Goal: Transaction & Acquisition: Purchase product/service

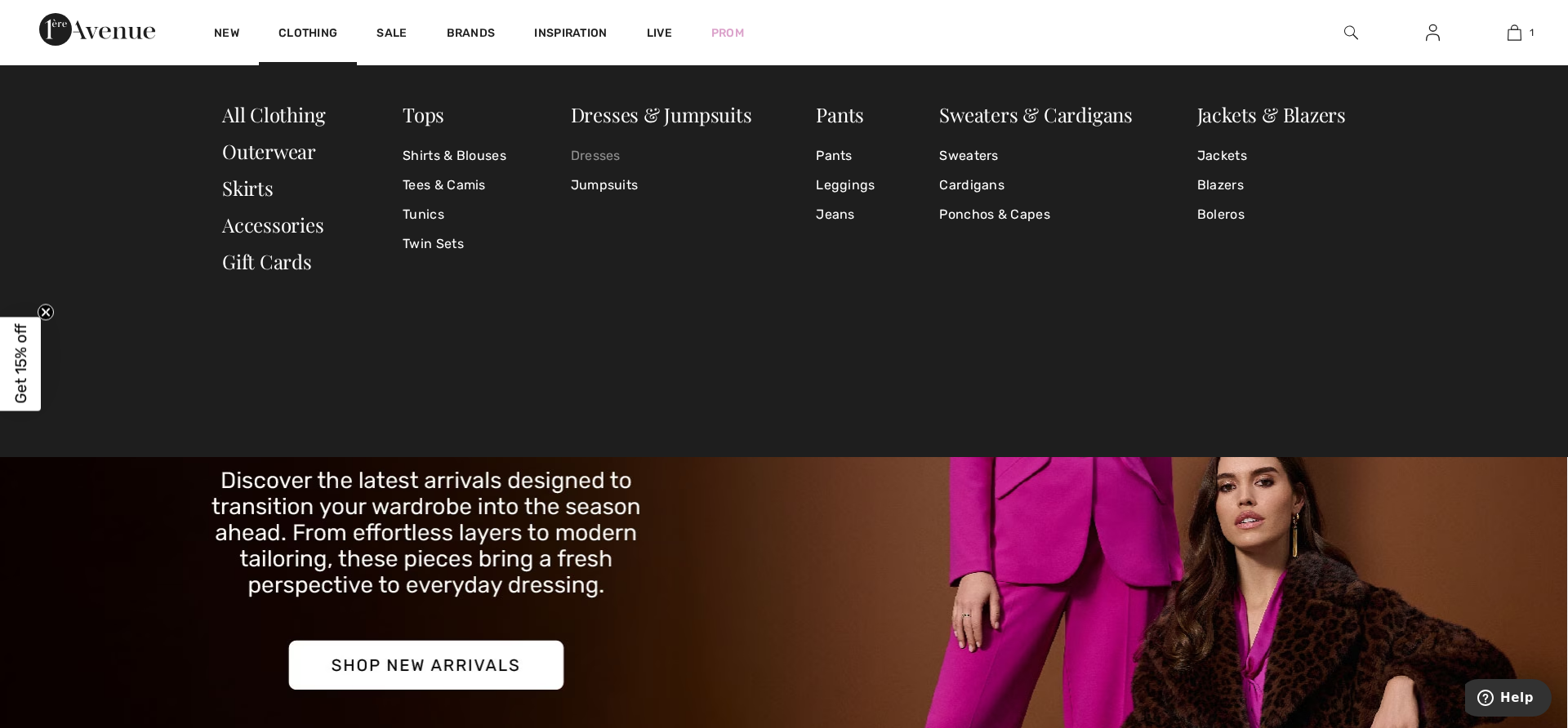
click at [597, 152] on link "Dresses" at bounding box center [662, 156] width 181 height 30
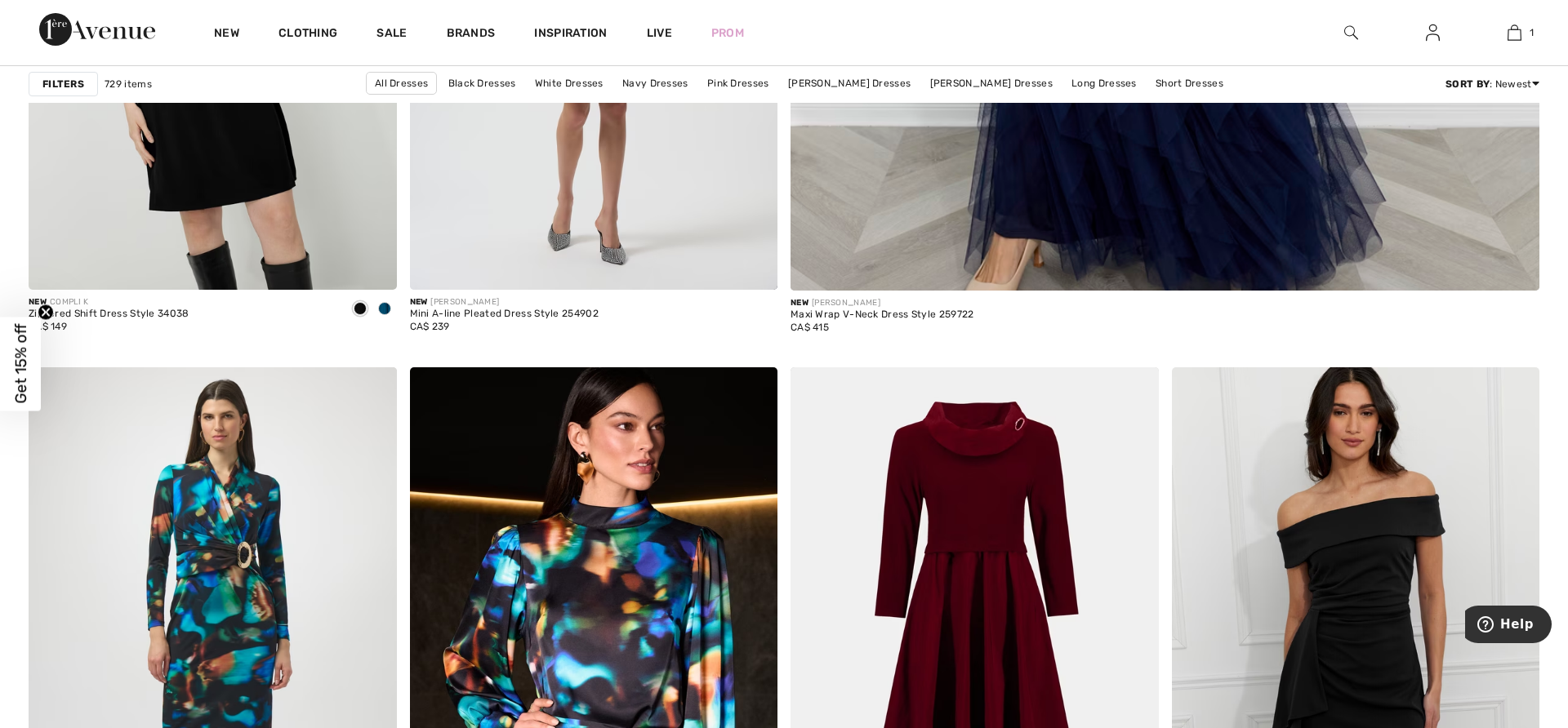
scroll to position [1110, 0]
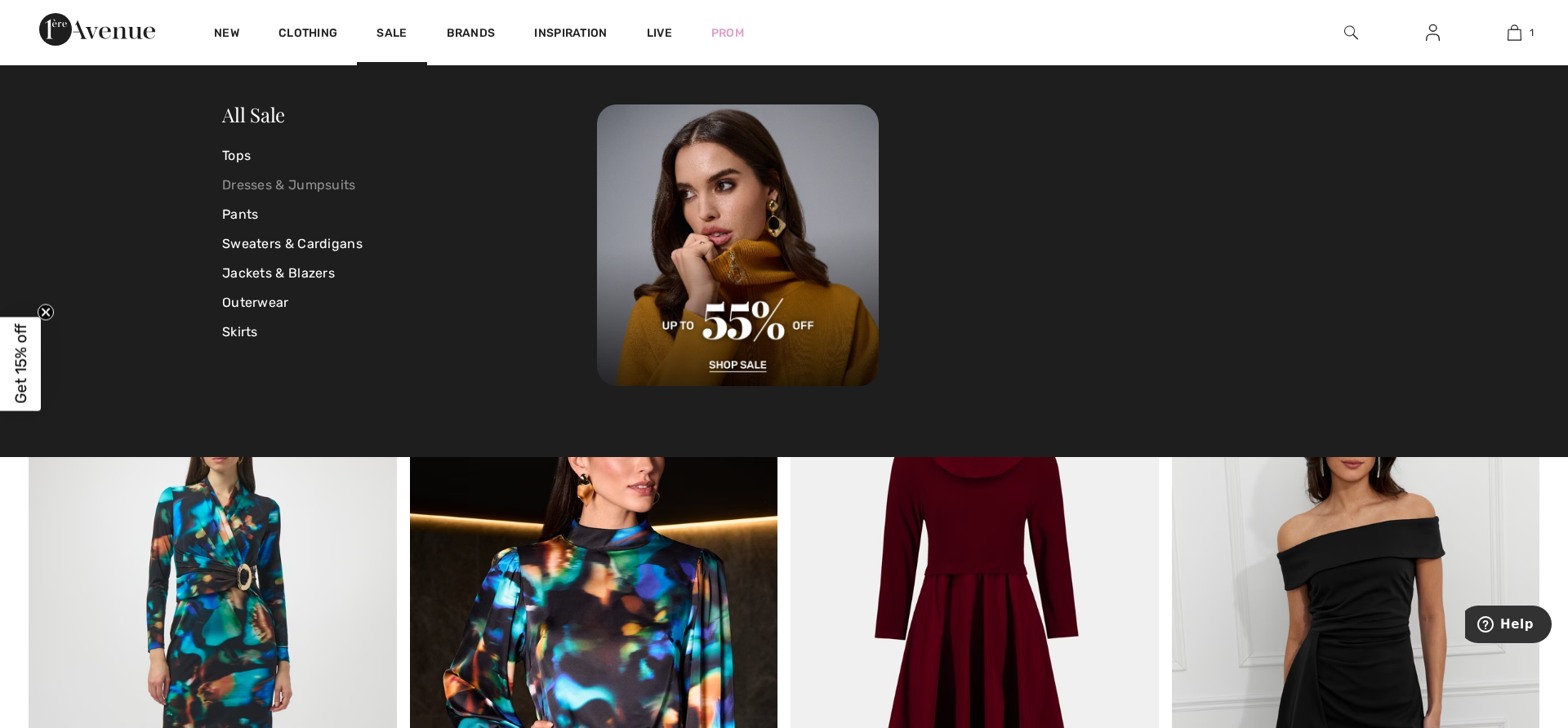
click at [285, 181] on link "Dresses & Jumpsuits" at bounding box center [410, 185] width 375 height 30
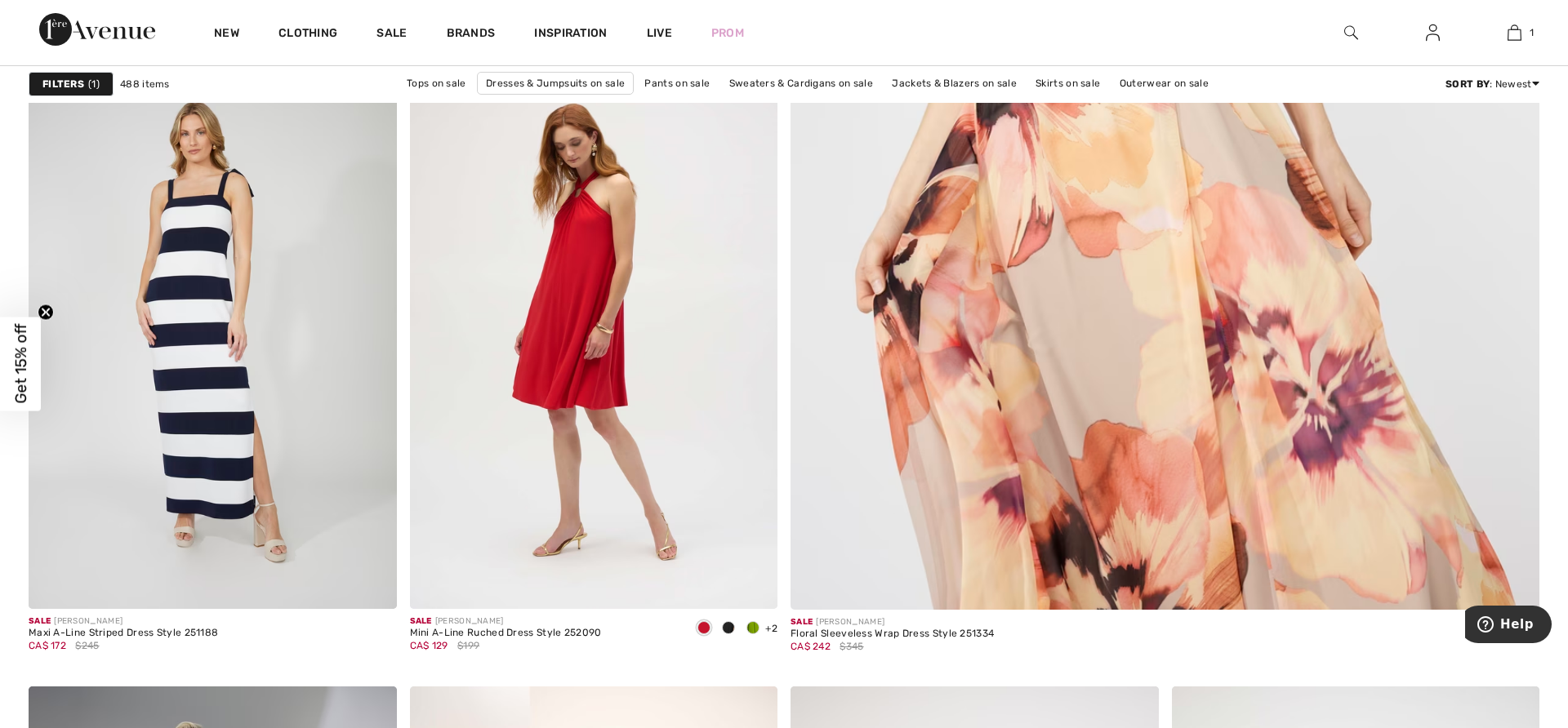
scroll to position [816, 0]
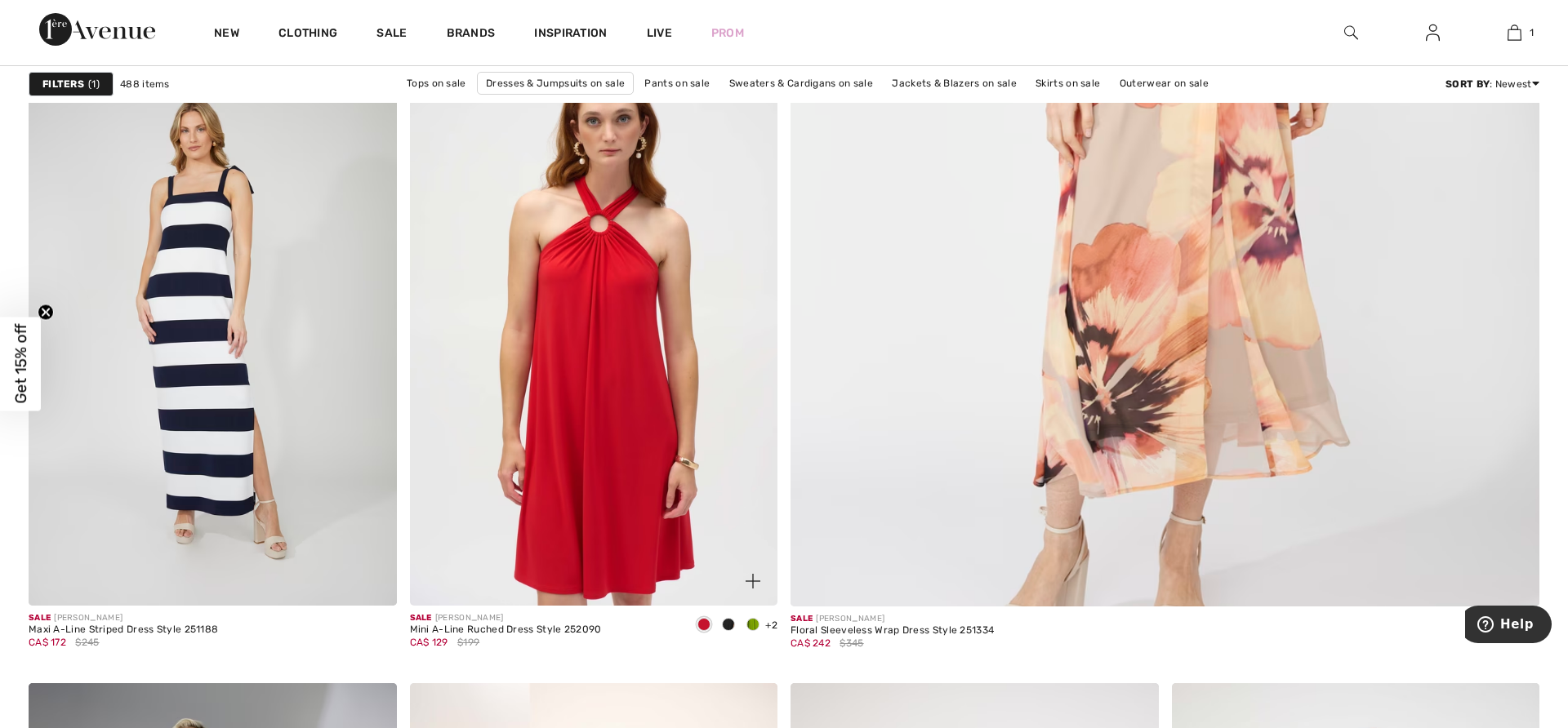
click at [625, 333] on img at bounding box center [593, 329] width 368 height 552
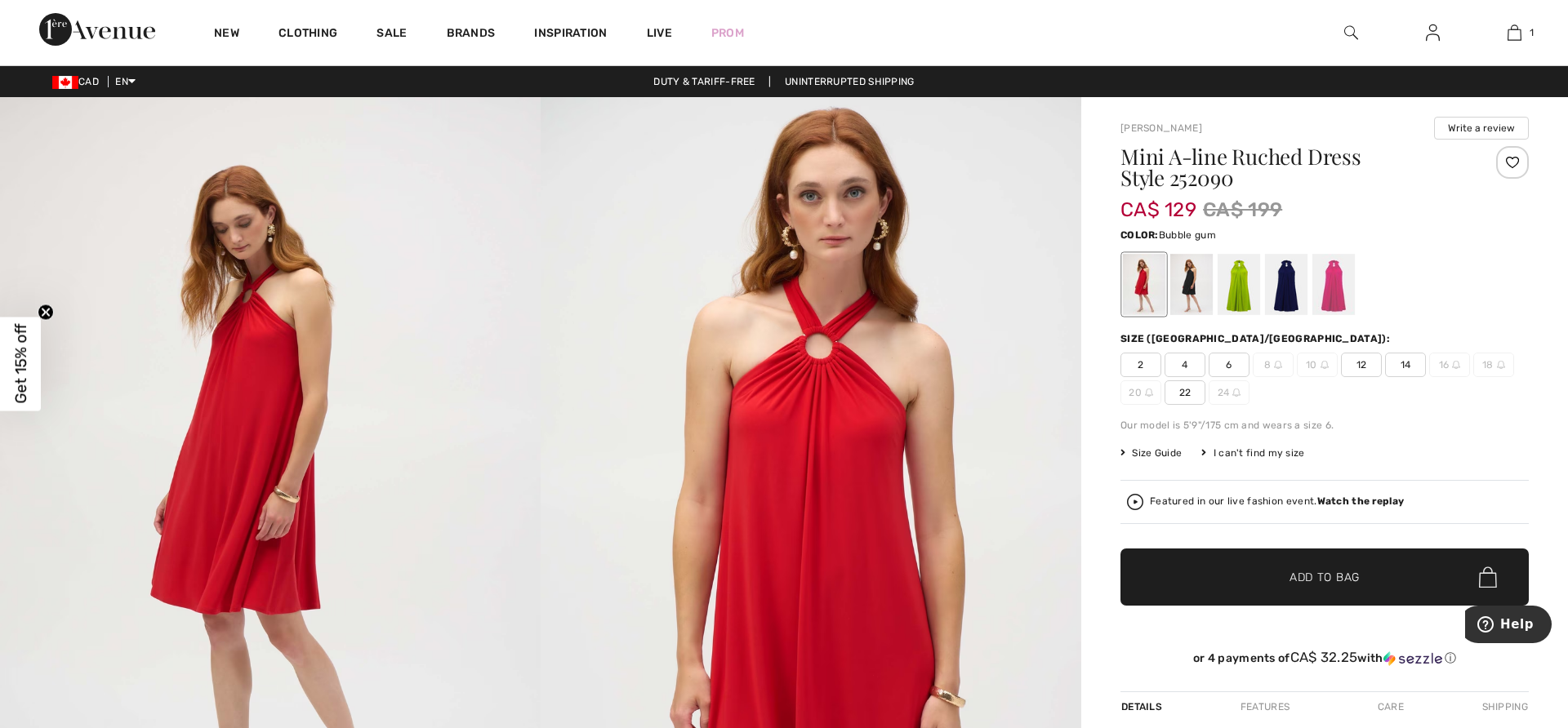
click at [1332, 275] on div at bounding box center [1334, 284] width 43 height 61
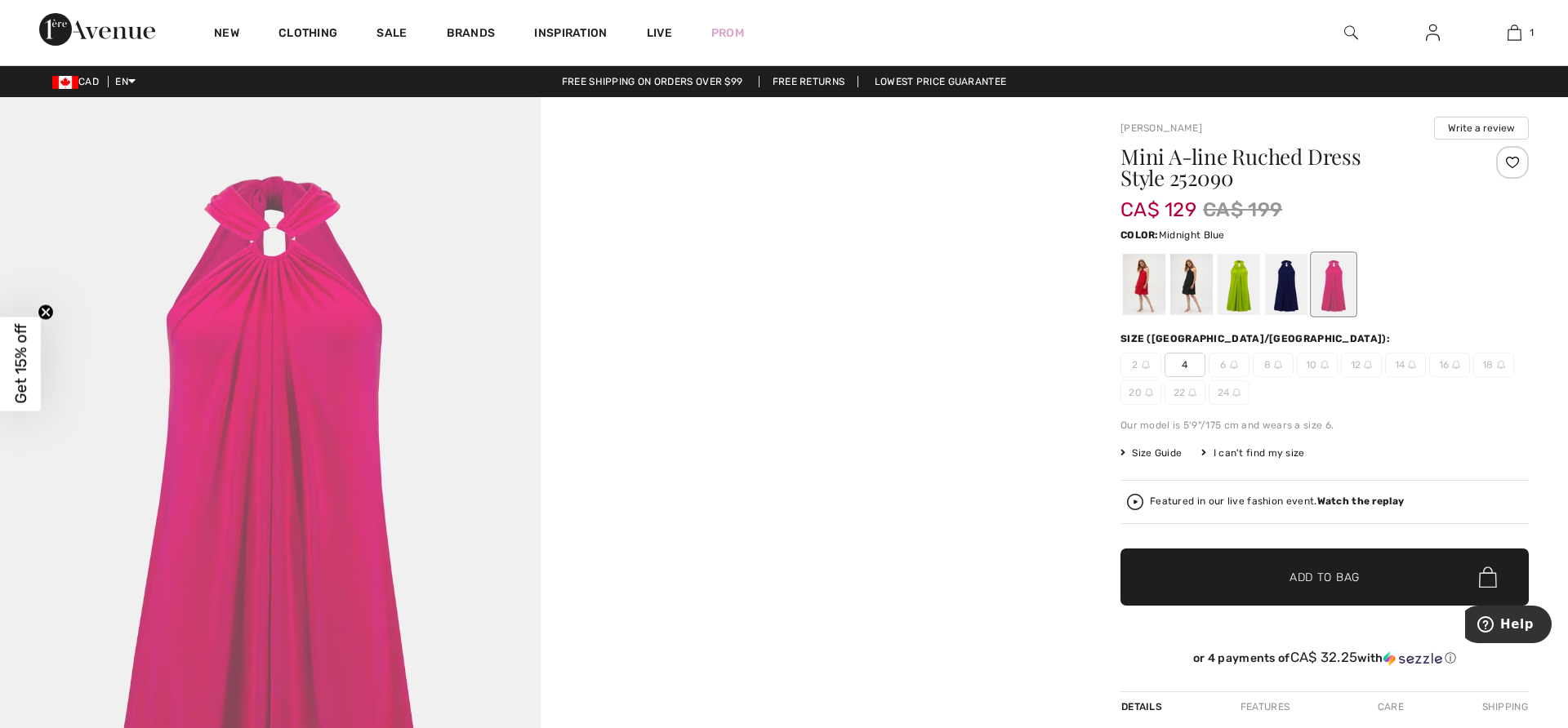
click at [1275, 278] on div at bounding box center [1286, 284] width 43 height 61
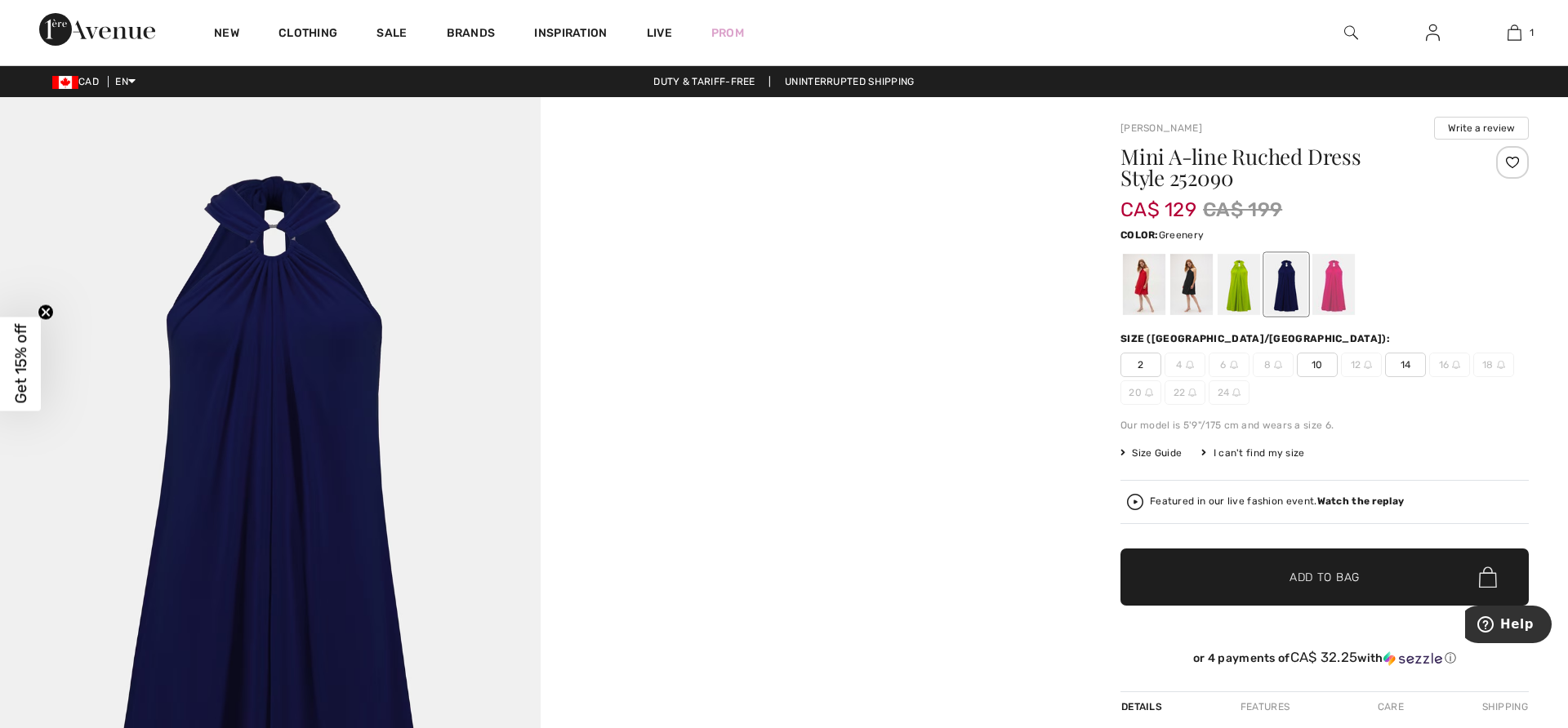
click at [1229, 275] on div at bounding box center [1239, 284] width 43 height 61
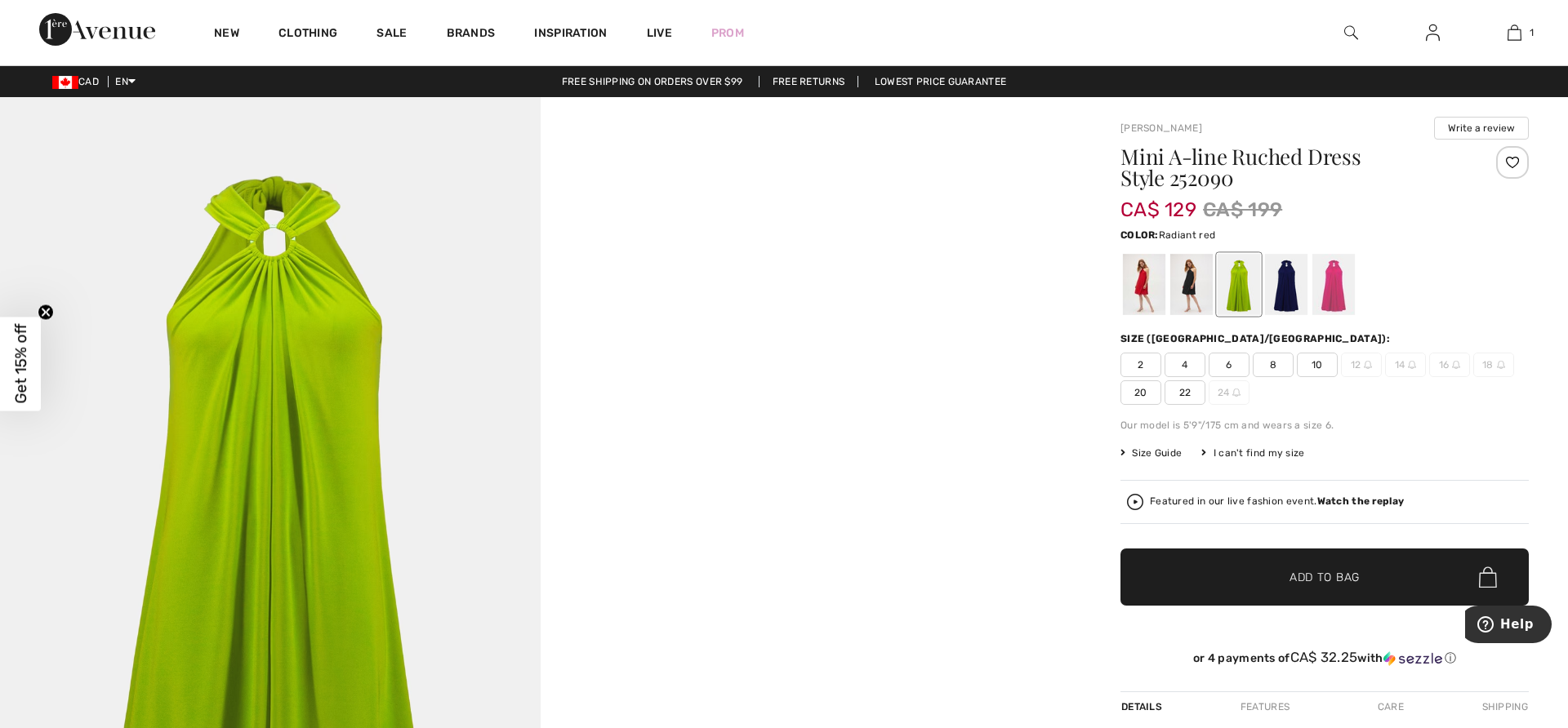
click at [1126, 282] on div at bounding box center [1144, 284] width 43 height 61
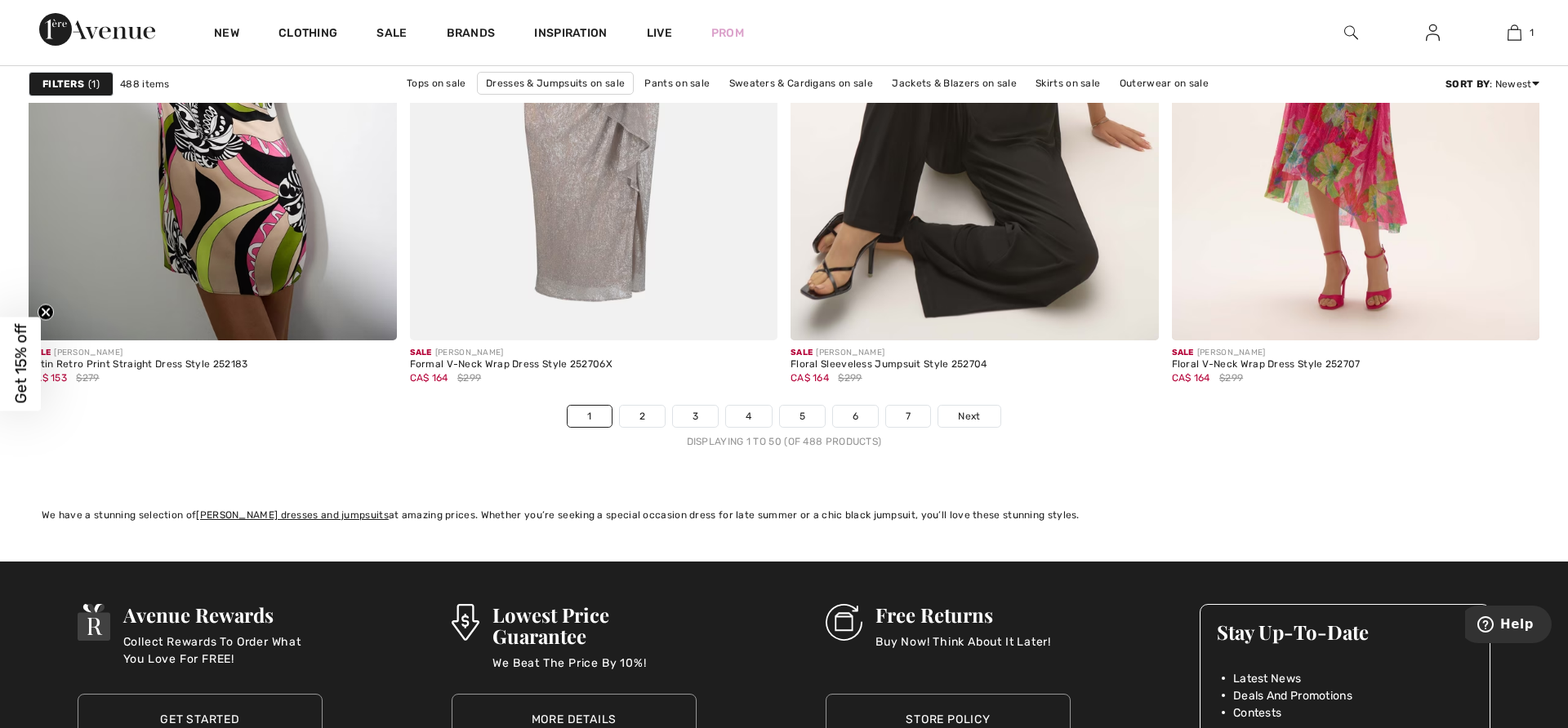
scroll to position [9388, 0]
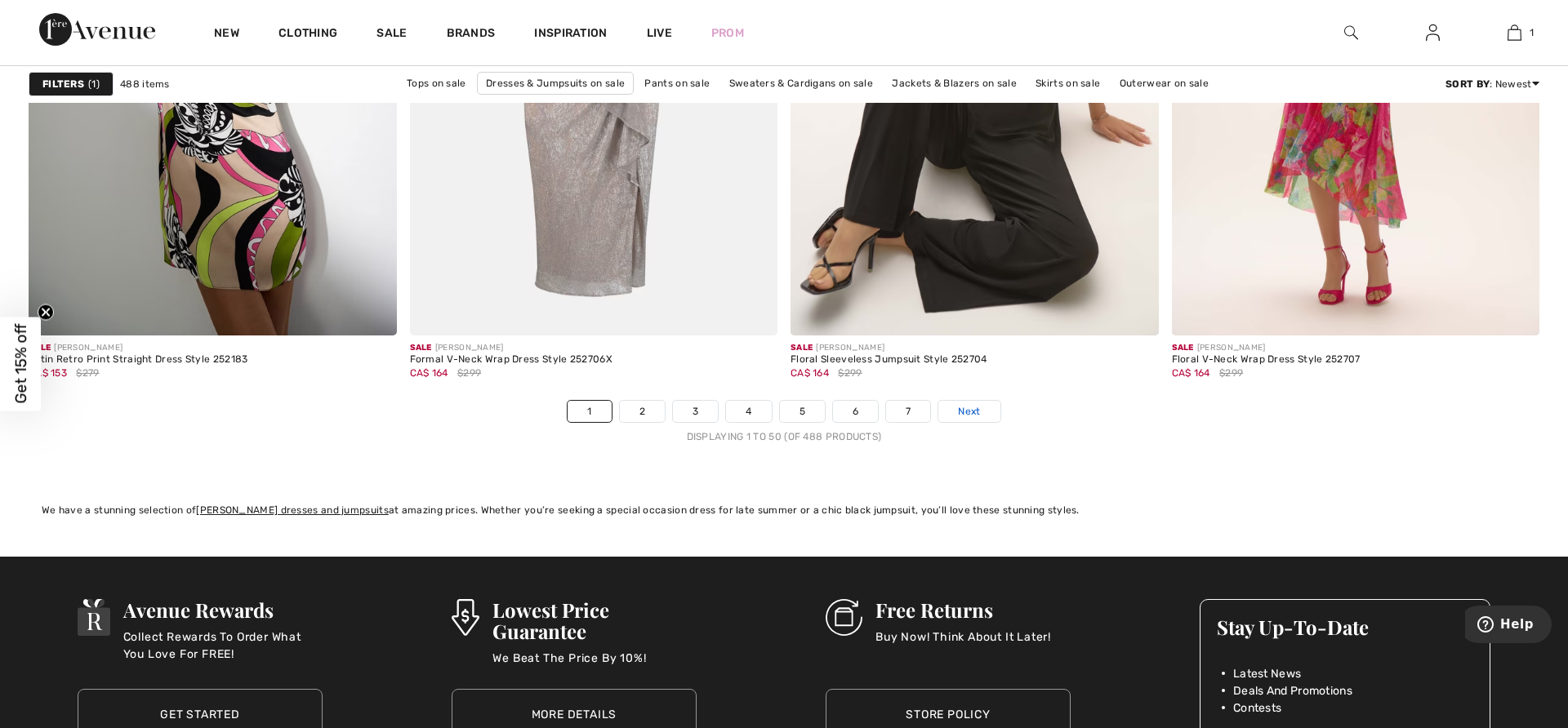
click at [957, 414] on span "Next" at bounding box center [968, 412] width 22 height 15
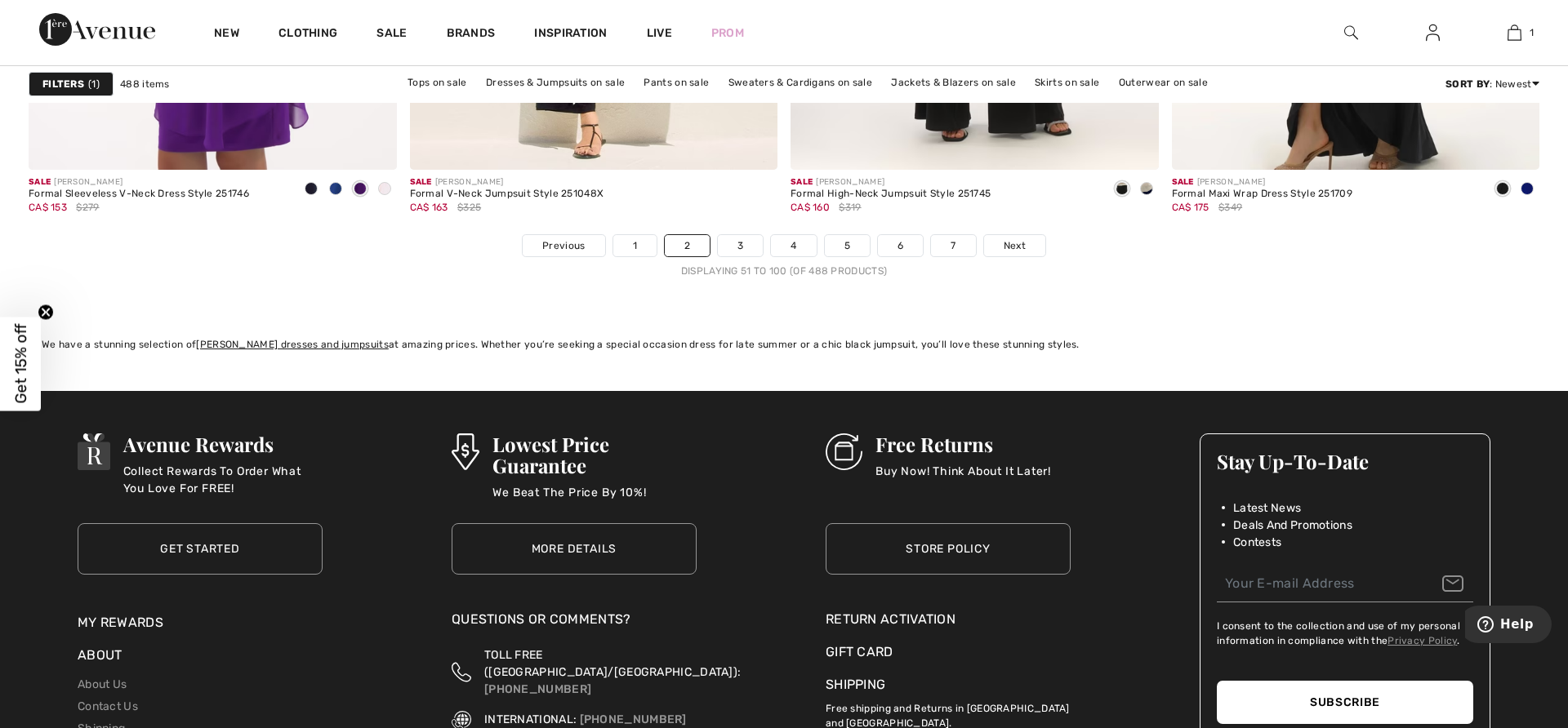
scroll to position [9564, 0]
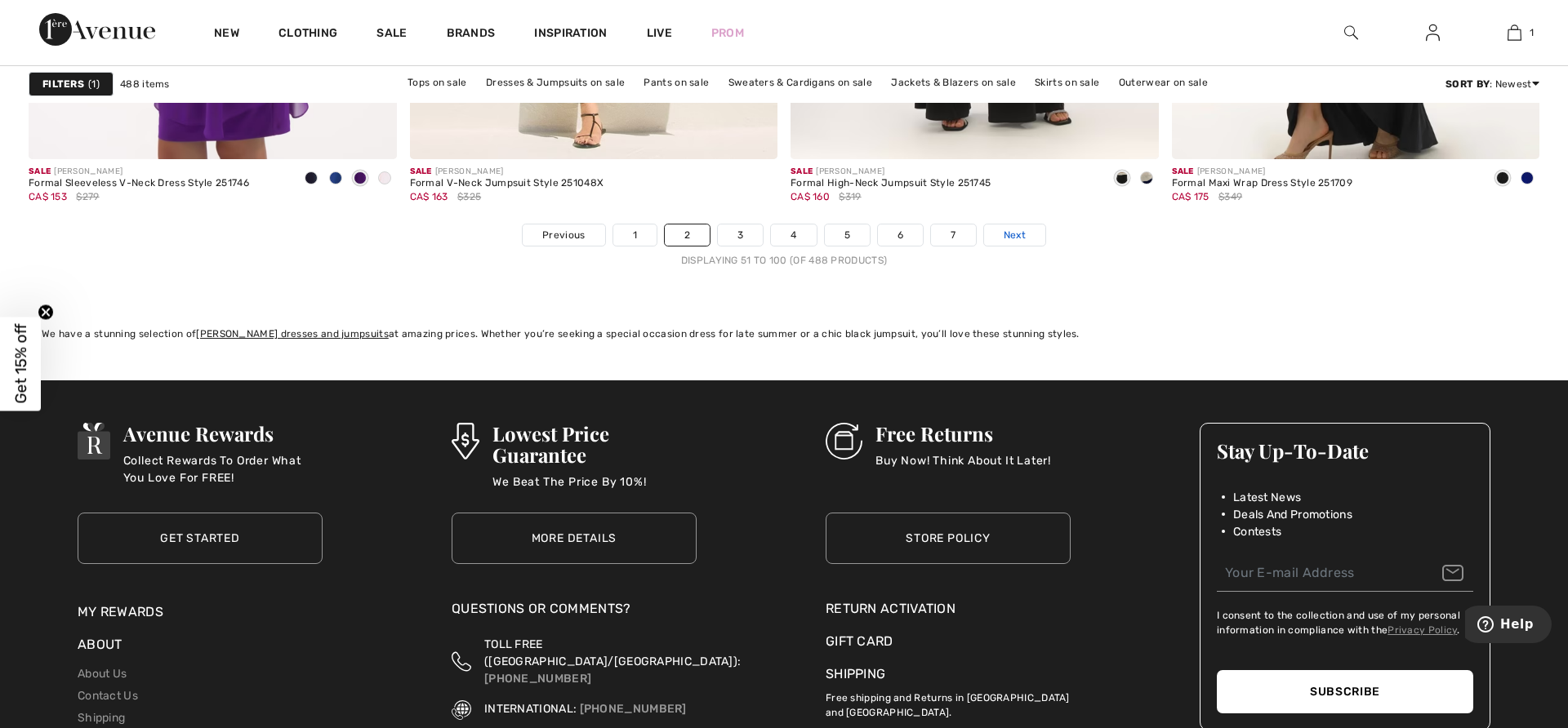
click at [1013, 234] on span "Next" at bounding box center [1014, 235] width 22 height 15
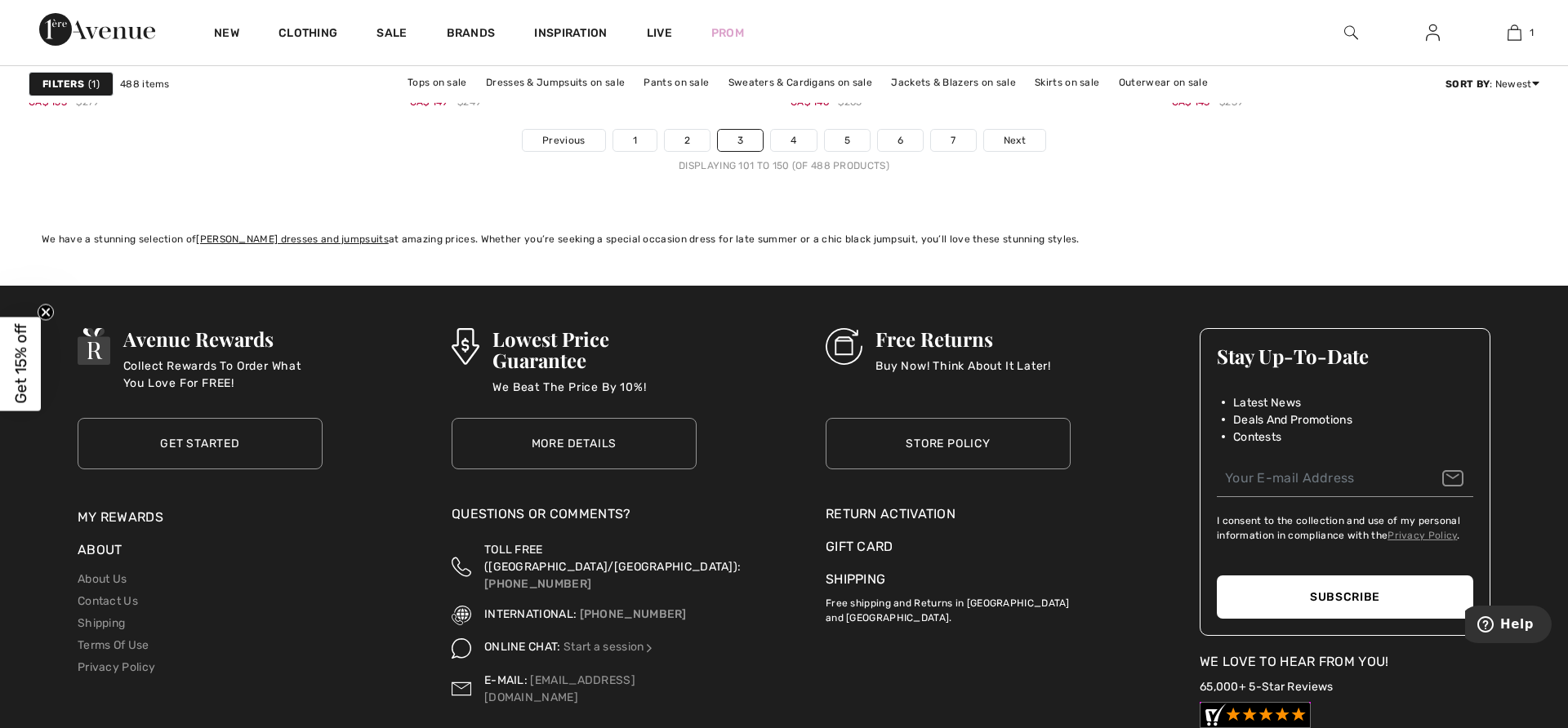
scroll to position [9662, 0]
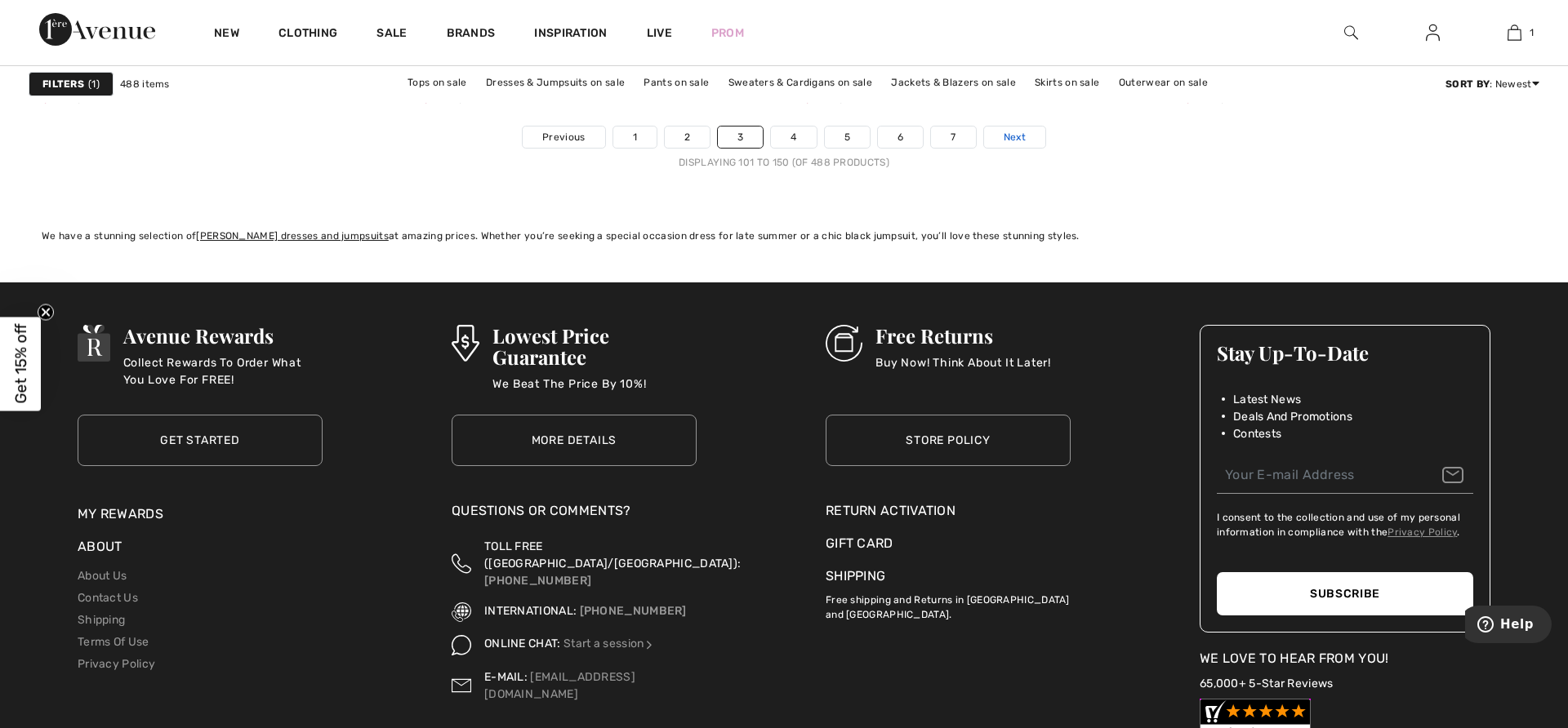
click at [1008, 140] on span "Next" at bounding box center [1014, 138] width 22 height 15
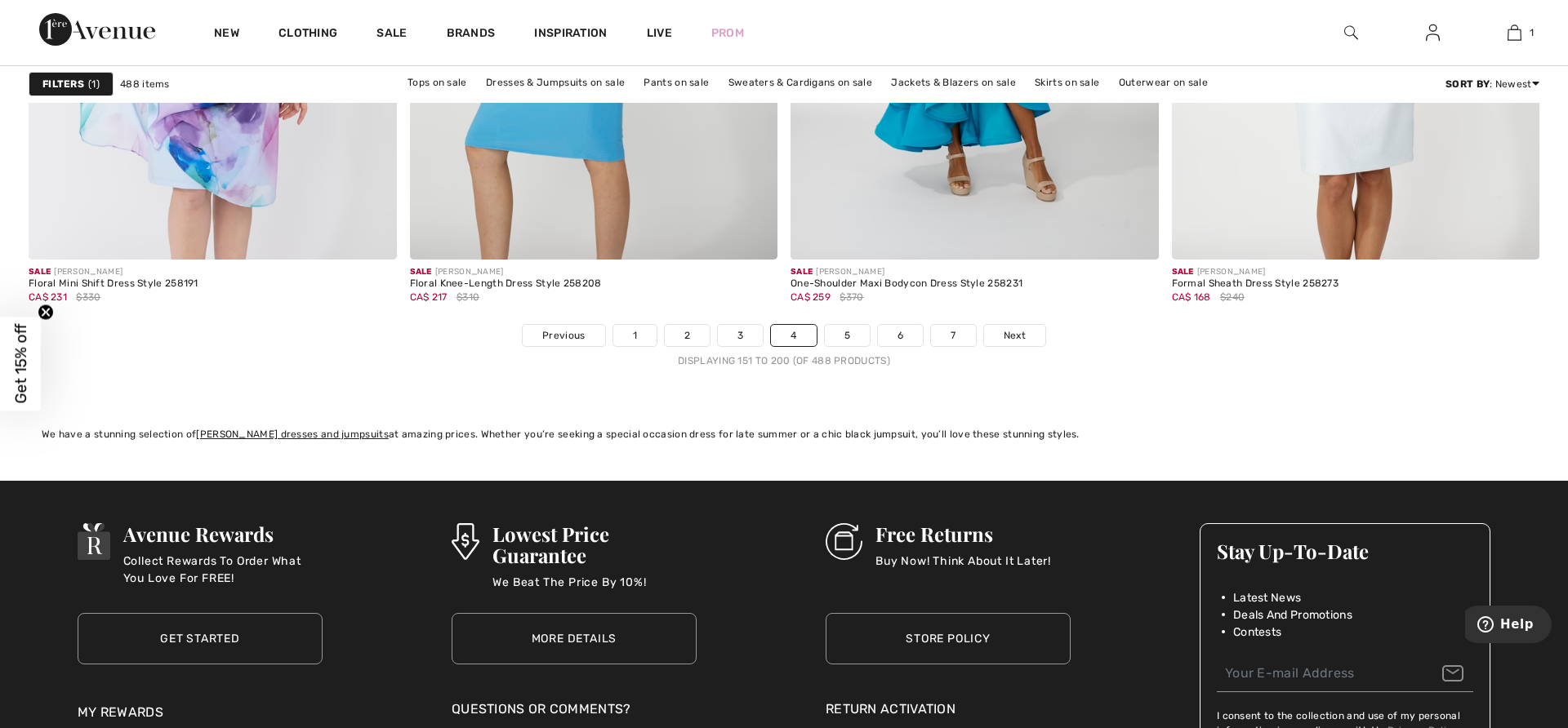
scroll to position [9466, 0]
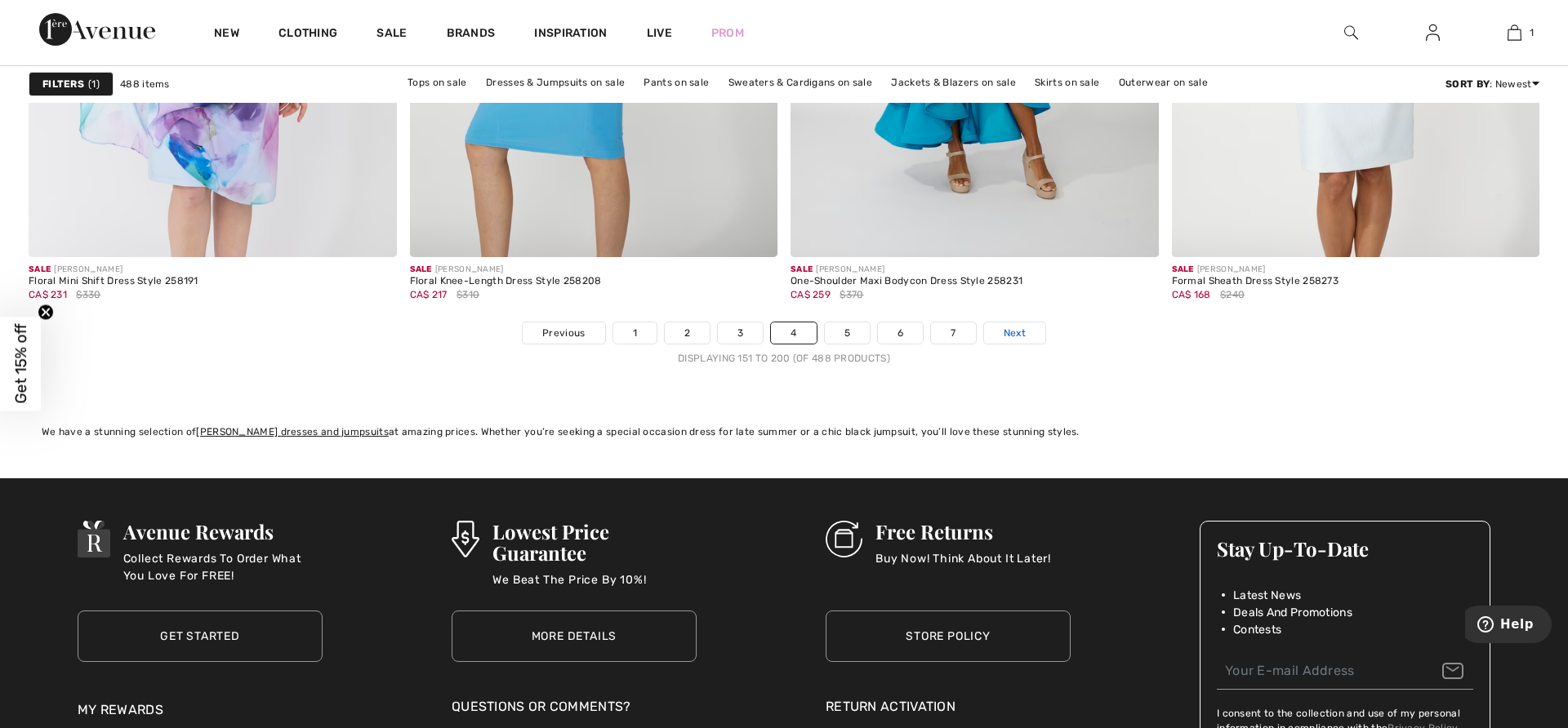
click at [997, 333] on link "Next" at bounding box center [1014, 333] width 61 height 21
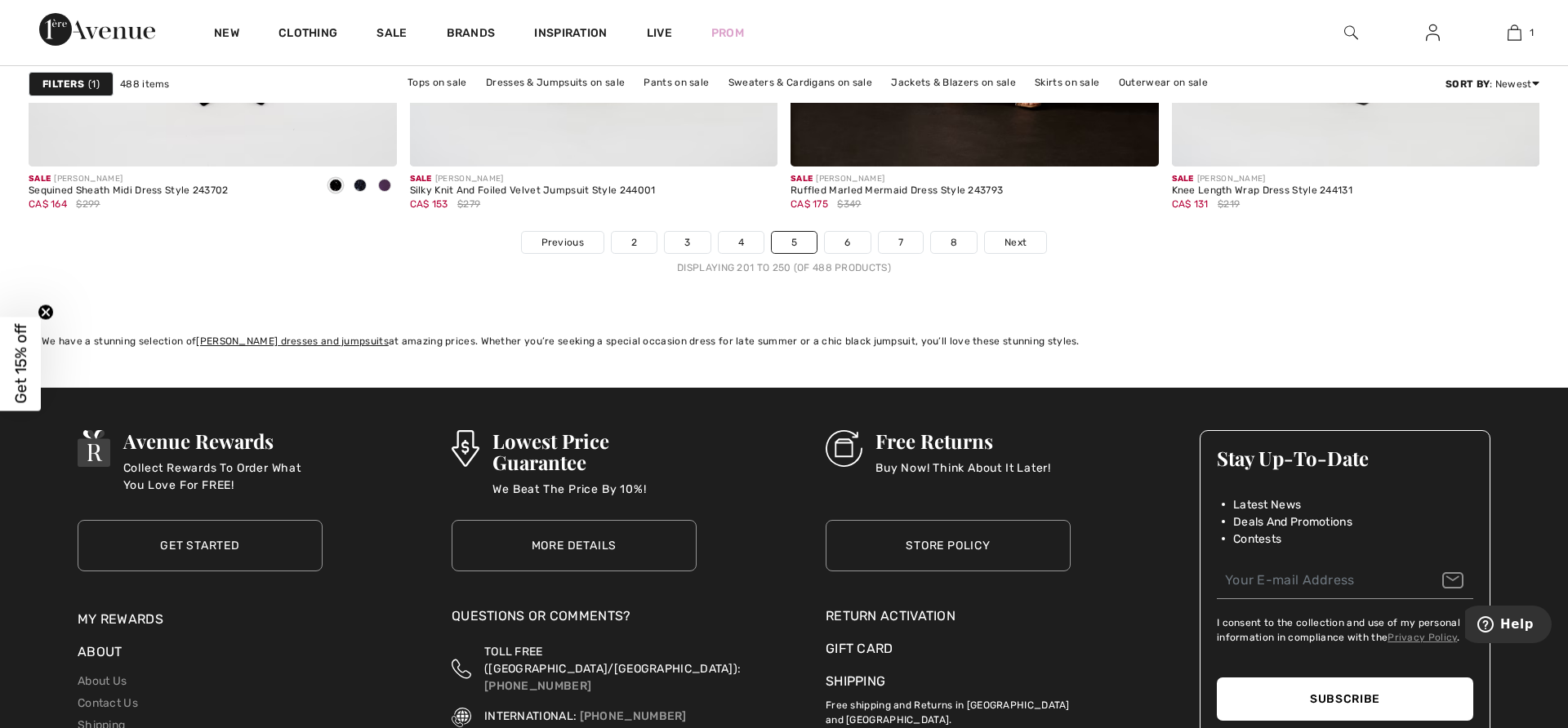
scroll to position [9564, 0]
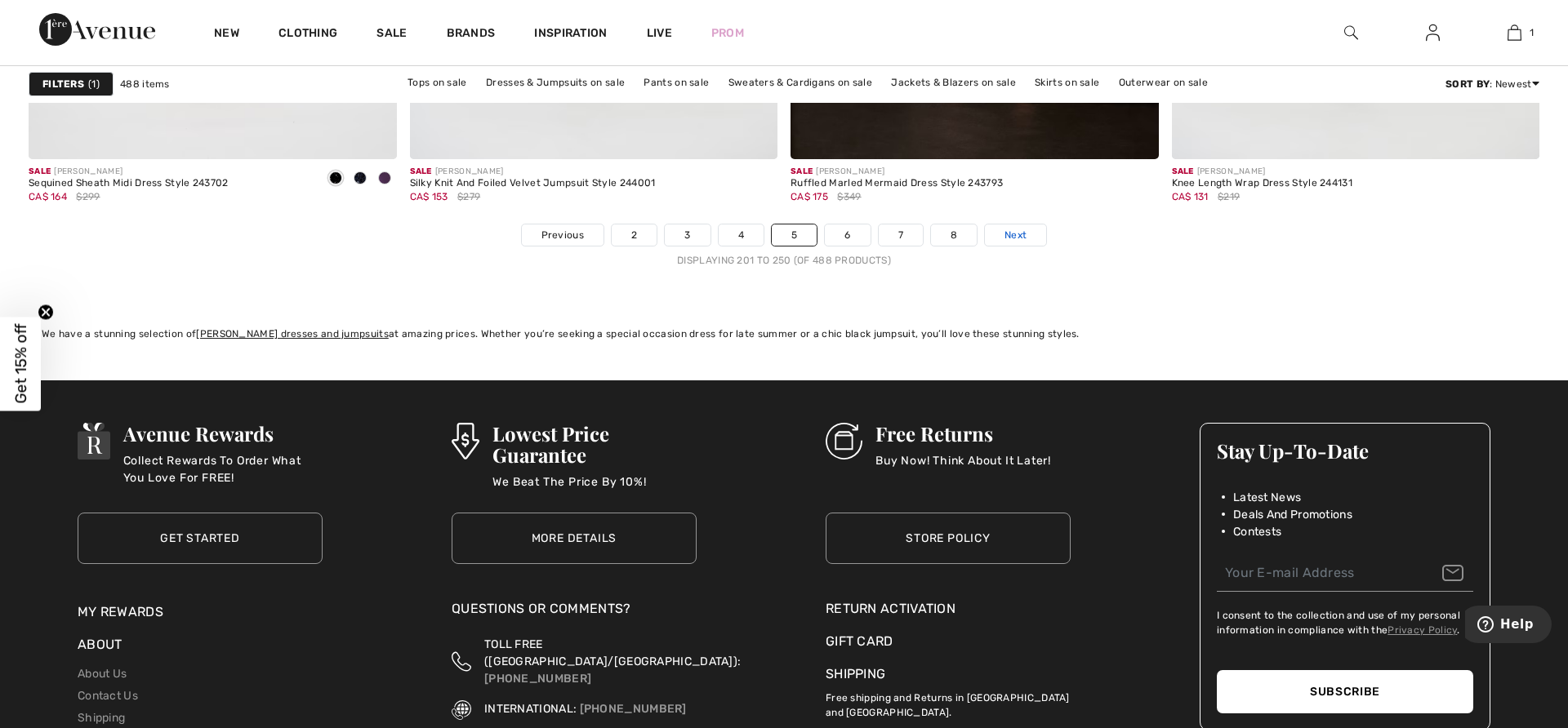
click at [997, 234] on link "Next" at bounding box center [1015, 236] width 61 height 21
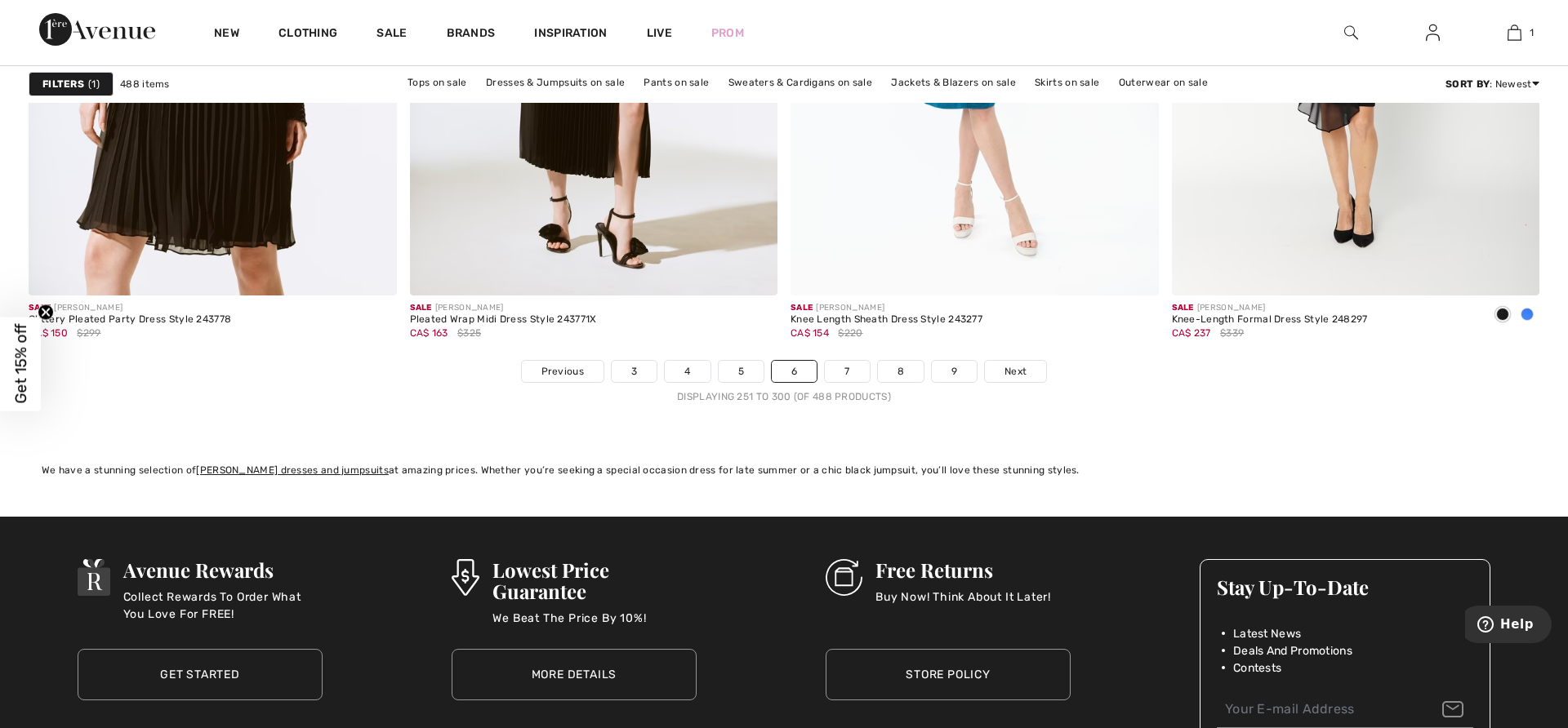
scroll to position [9434, 0]
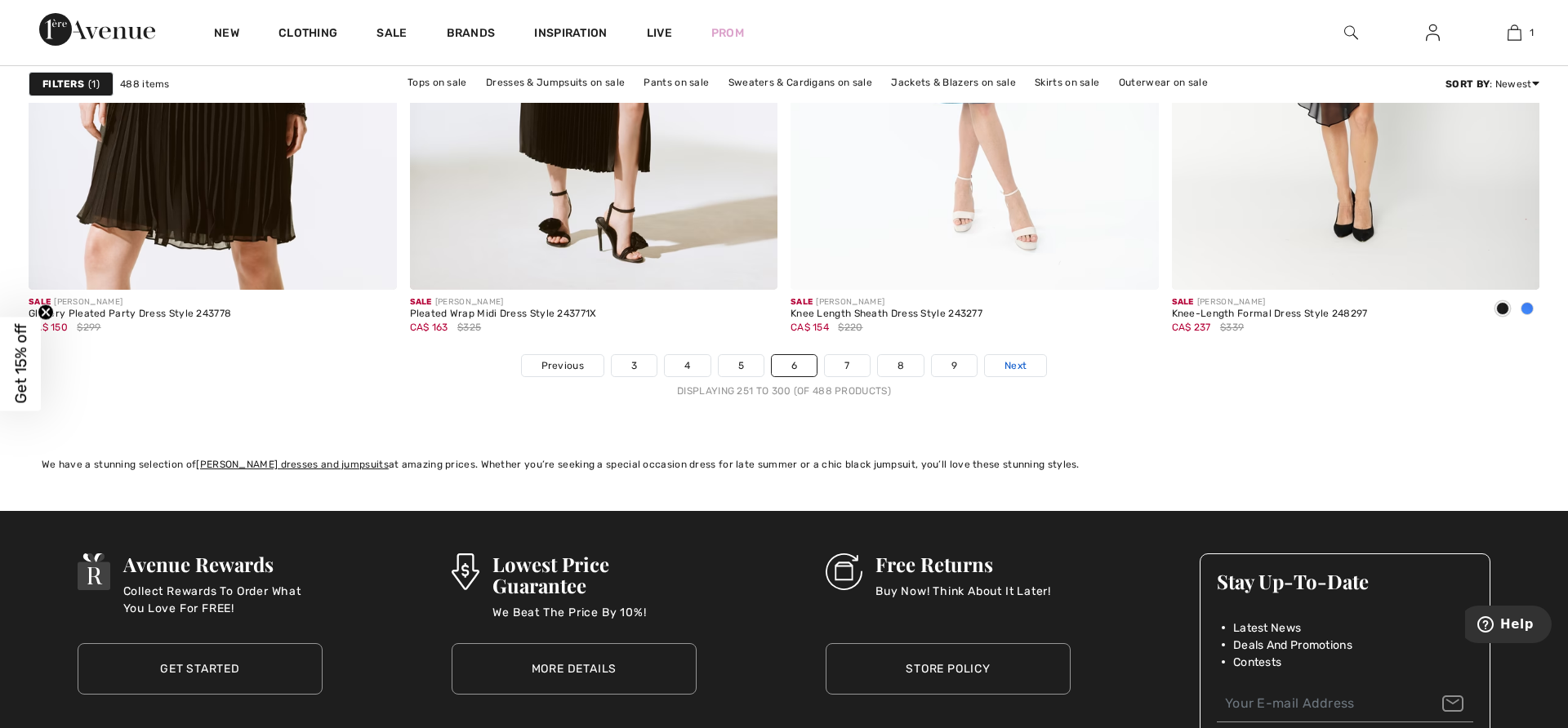
click at [1018, 365] on span "Next" at bounding box center [1015, 366] width 22 height 15
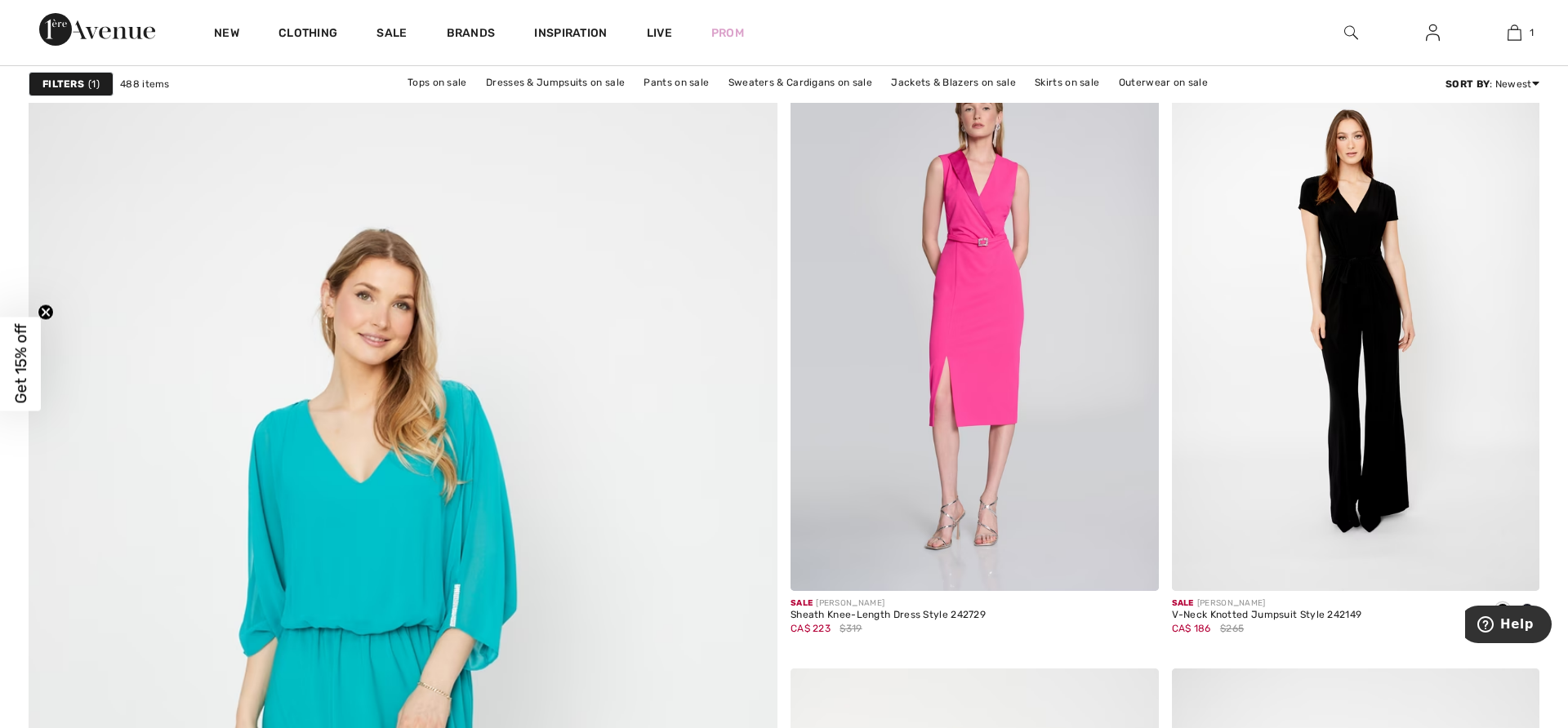
scroll to position [5125, 0]
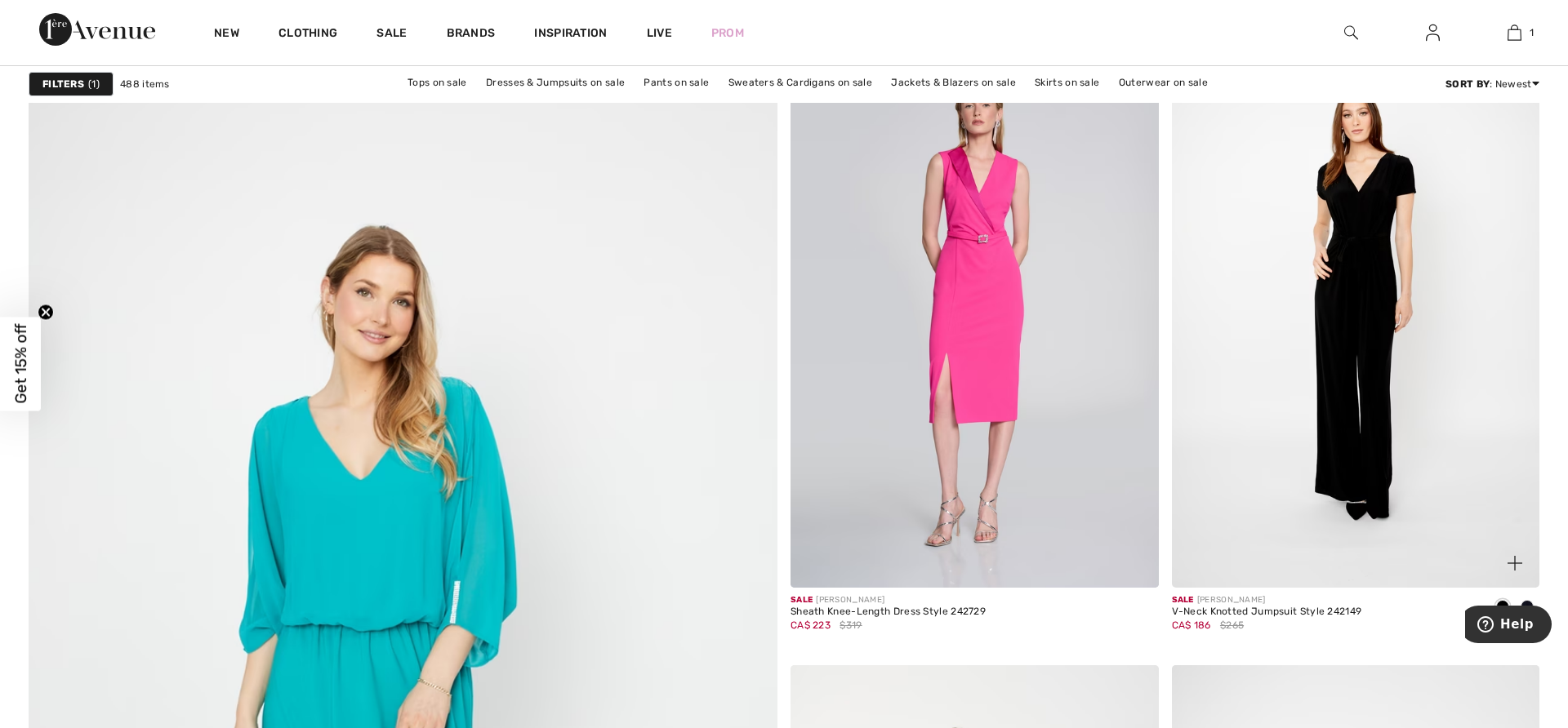
click at [1384, 278] on img at bounding box center [1355, 312] width 368 height 552
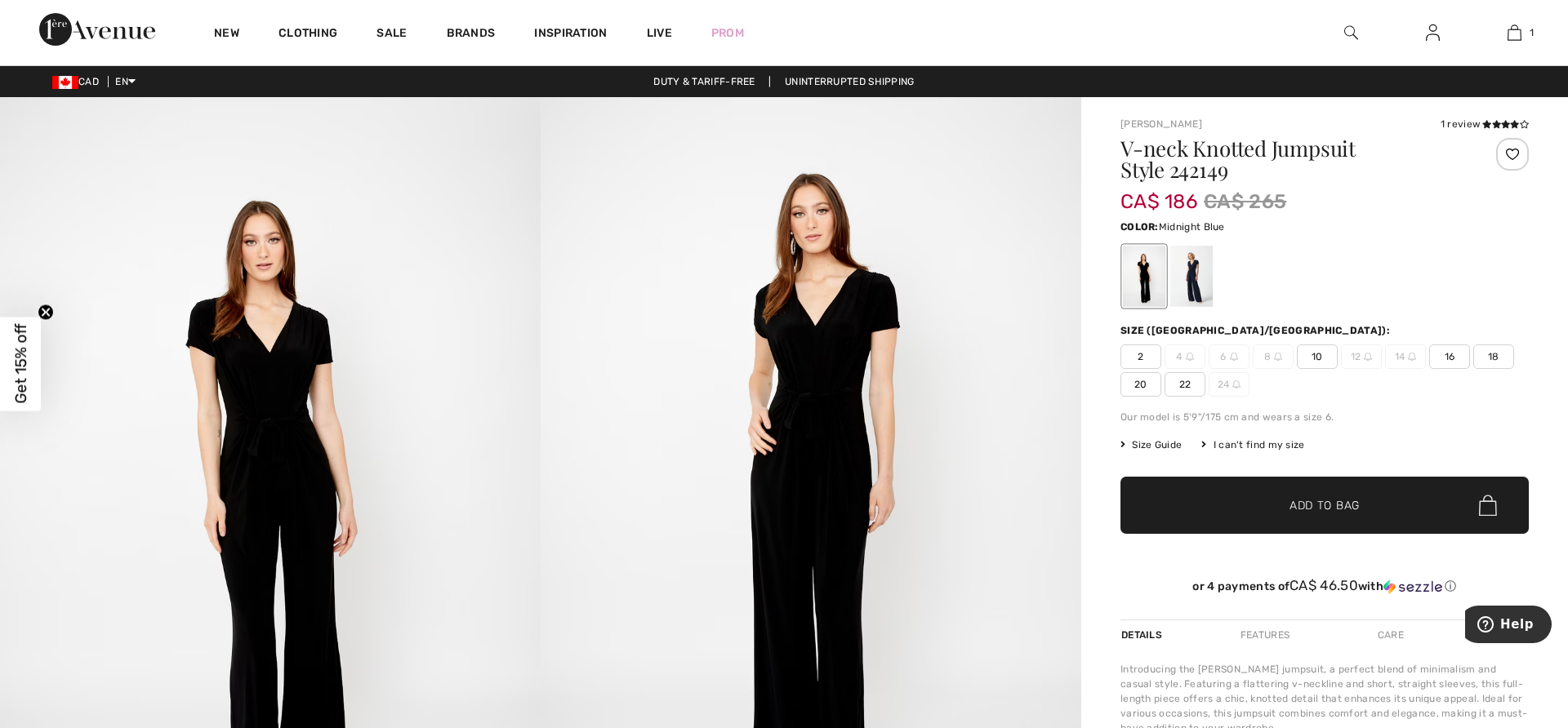
click at [1187, 276] on div at bounding box center [1191, 276] width 43 height 61
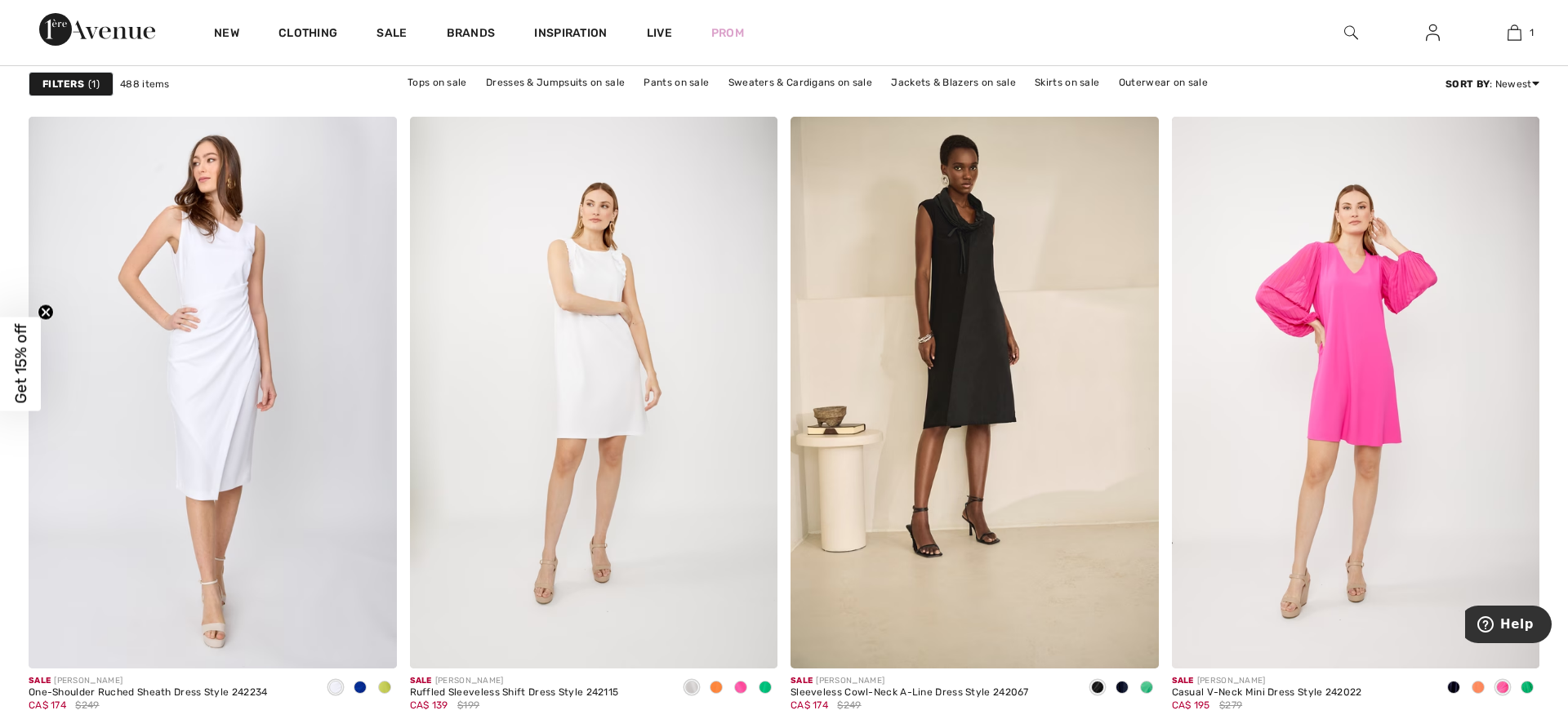
scroll to position [7802, 0]
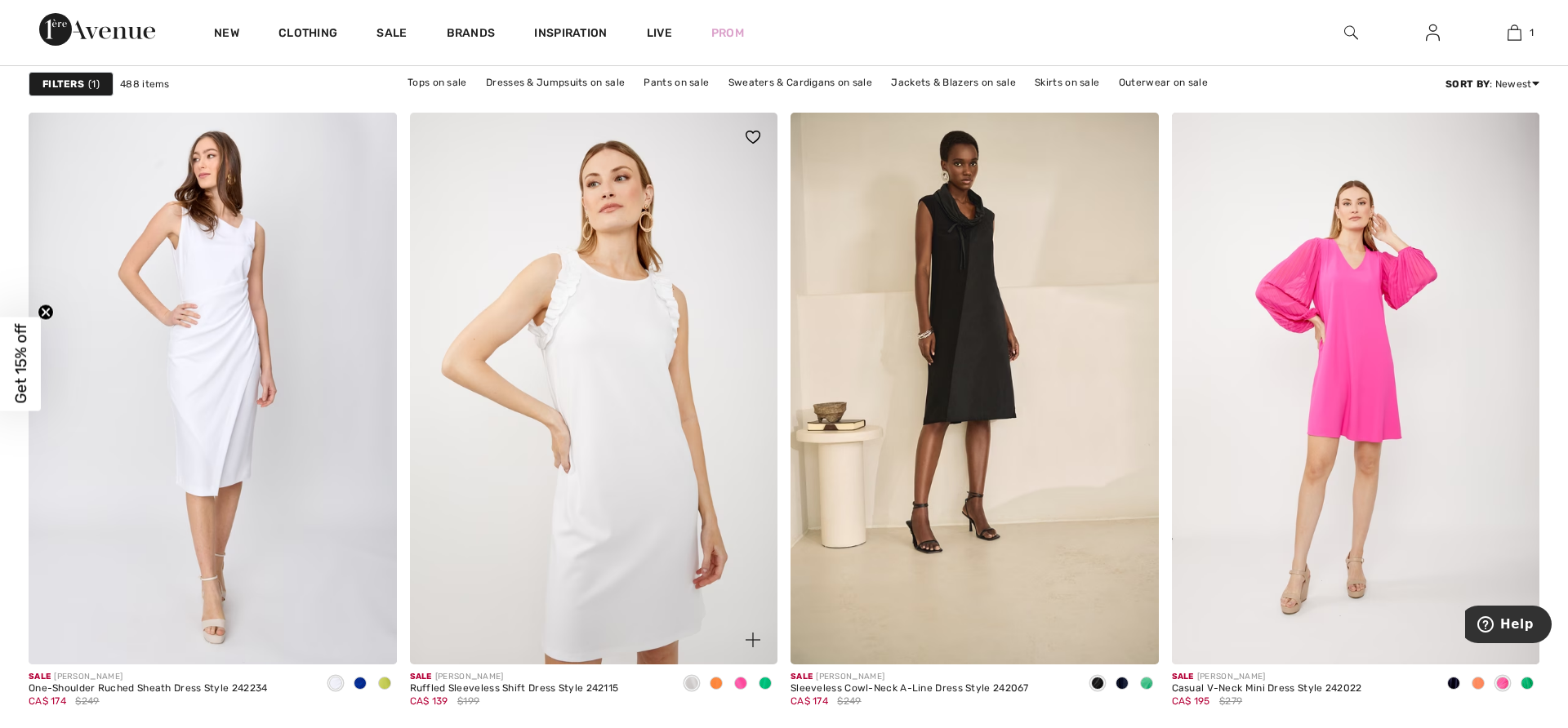
click at [614, 357] on img at bounding box center [593, 389] width 368 height 552
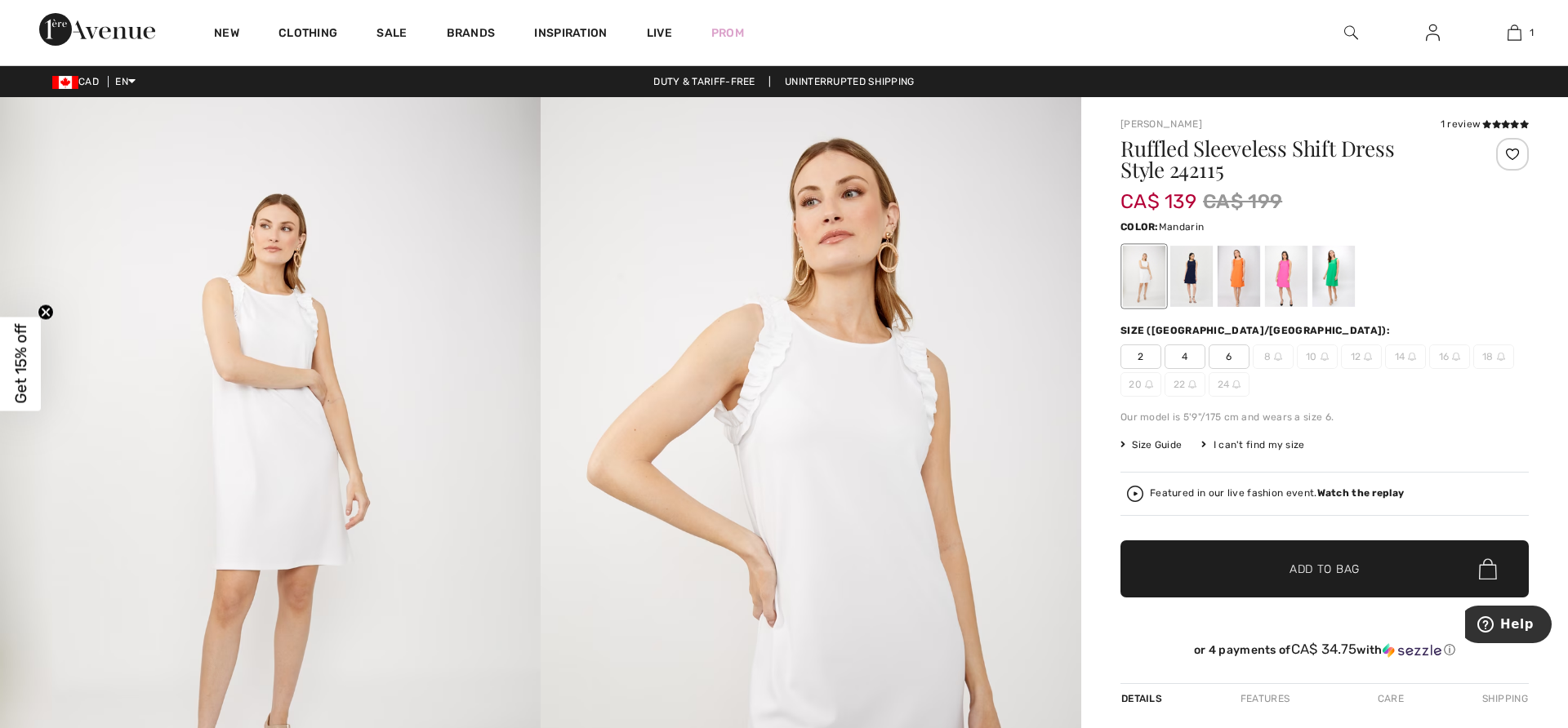
click at [1228, 275] on div at bounding box center [1239, 276] width 43 height 61
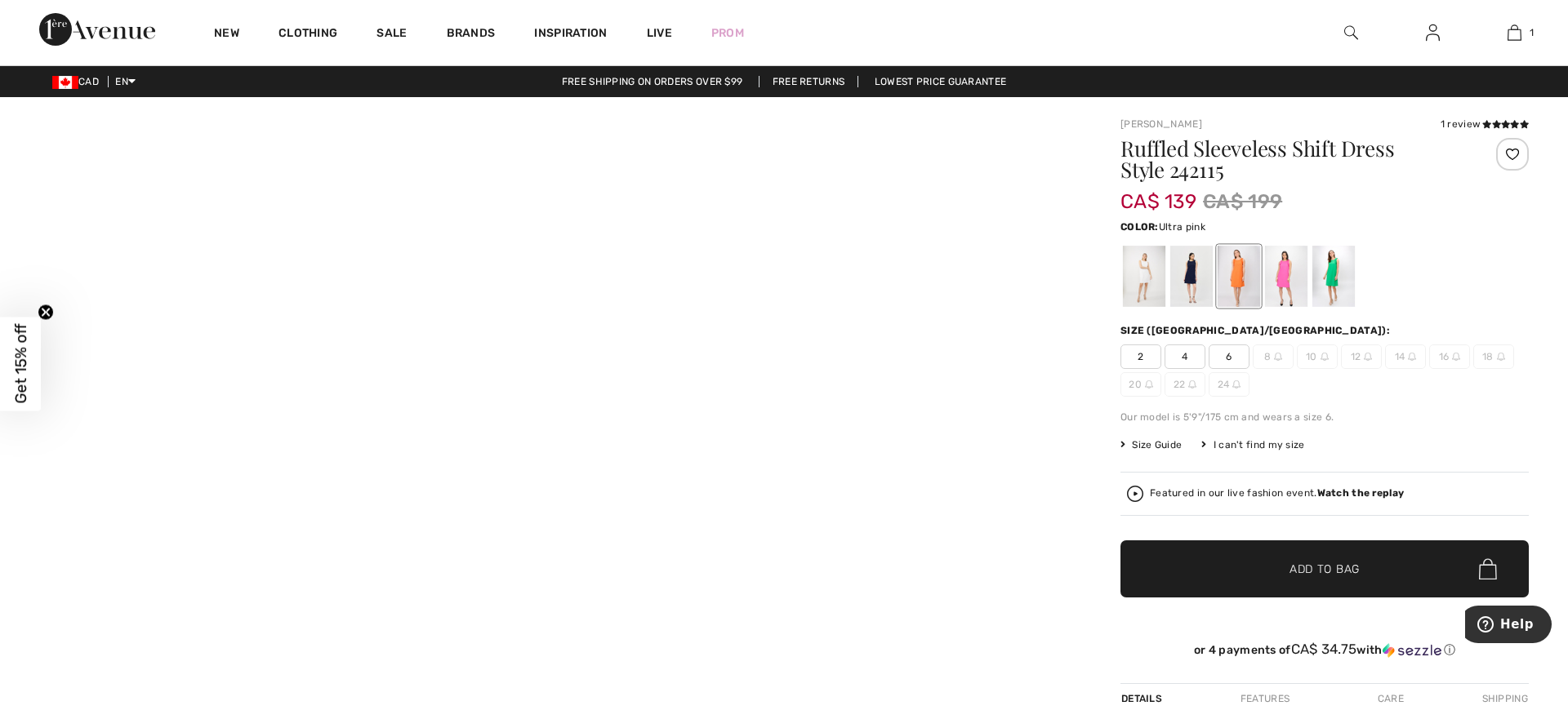
click at [1280, 270] on div at bounding box center [1286, 276] width 43 height 61
click at [1331, 272] on div at bounding box center [1334, 276] width 43 height 61
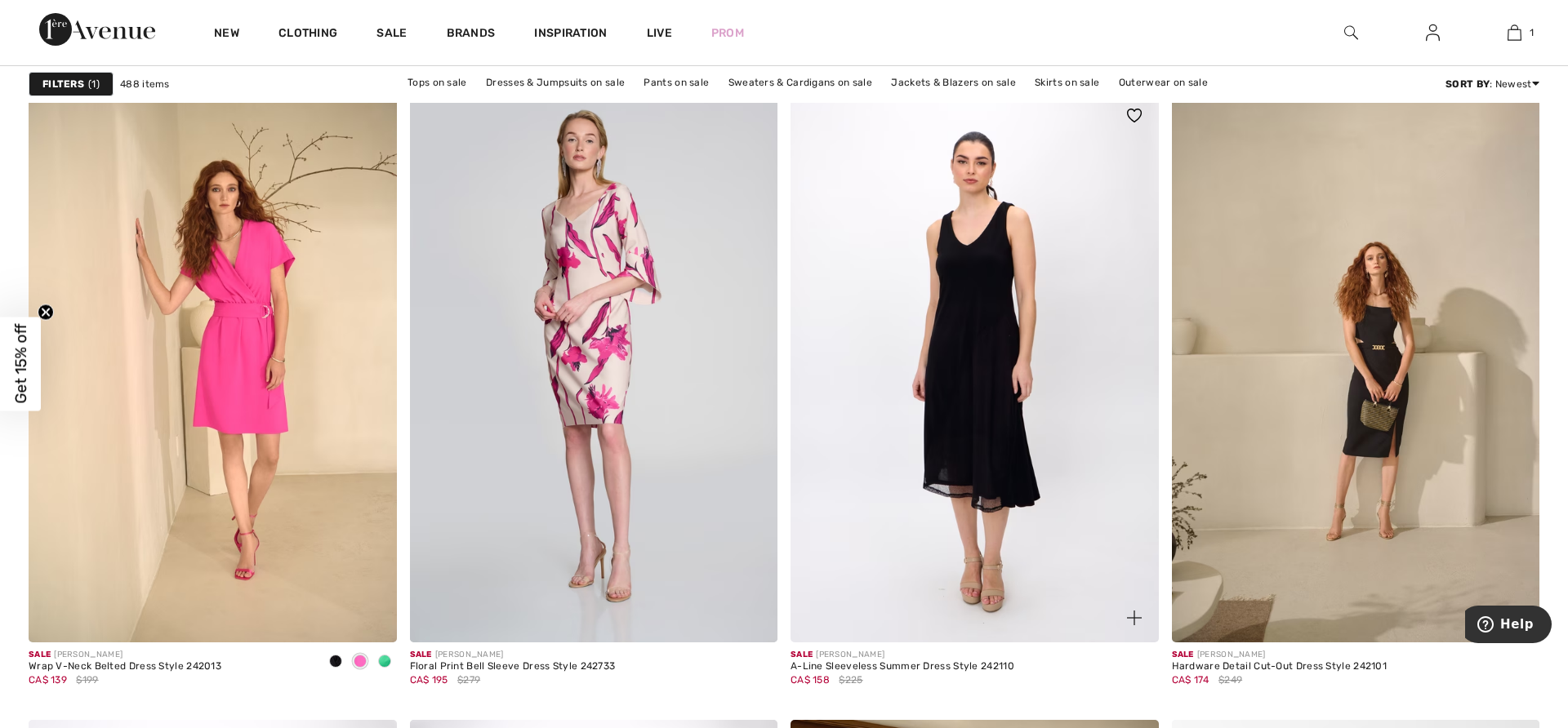
scroll to position [8454, 0]
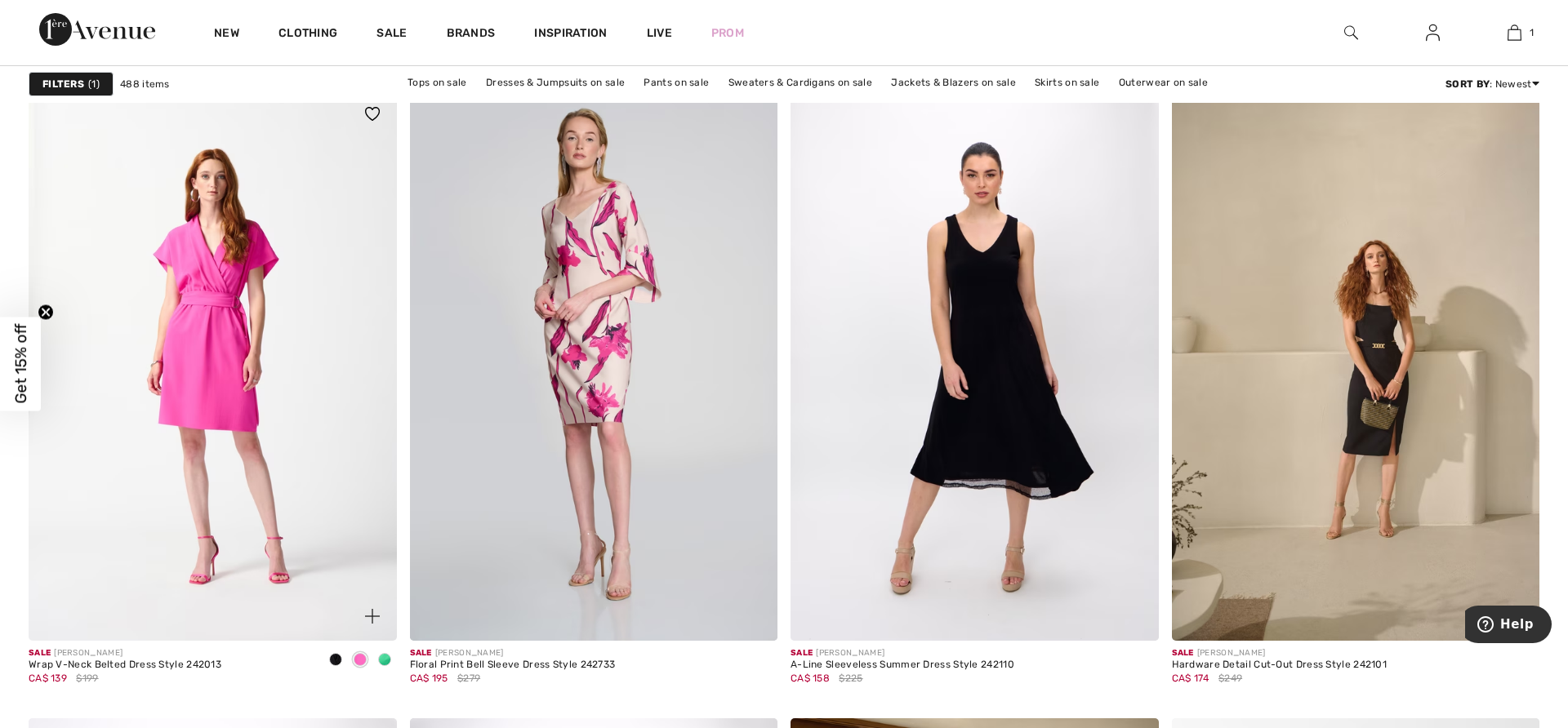
click at [222, 366] on img at bounding box center [213, 366] width 368 height 552
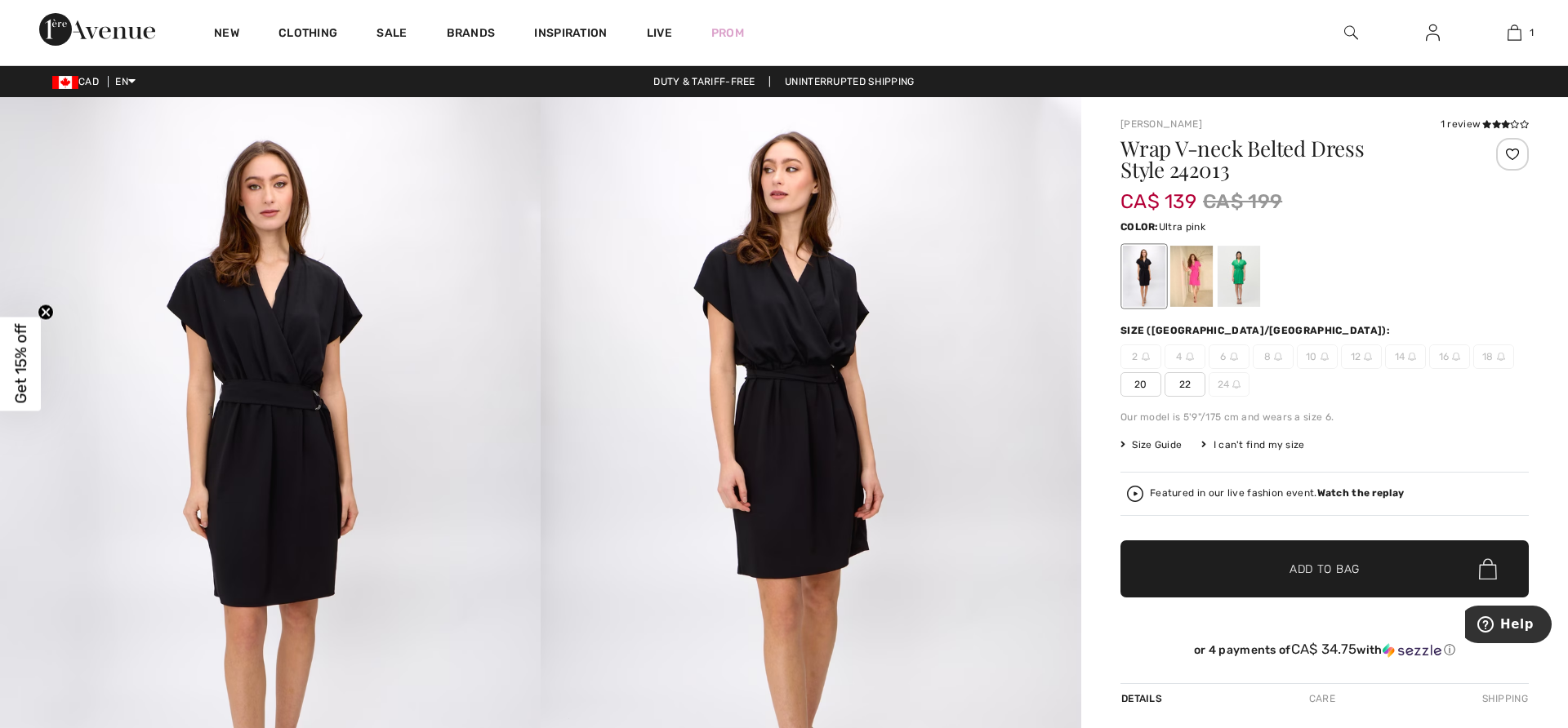
click at [1191, 272] on div at bounding box center [1191, 276] width 43 height 61
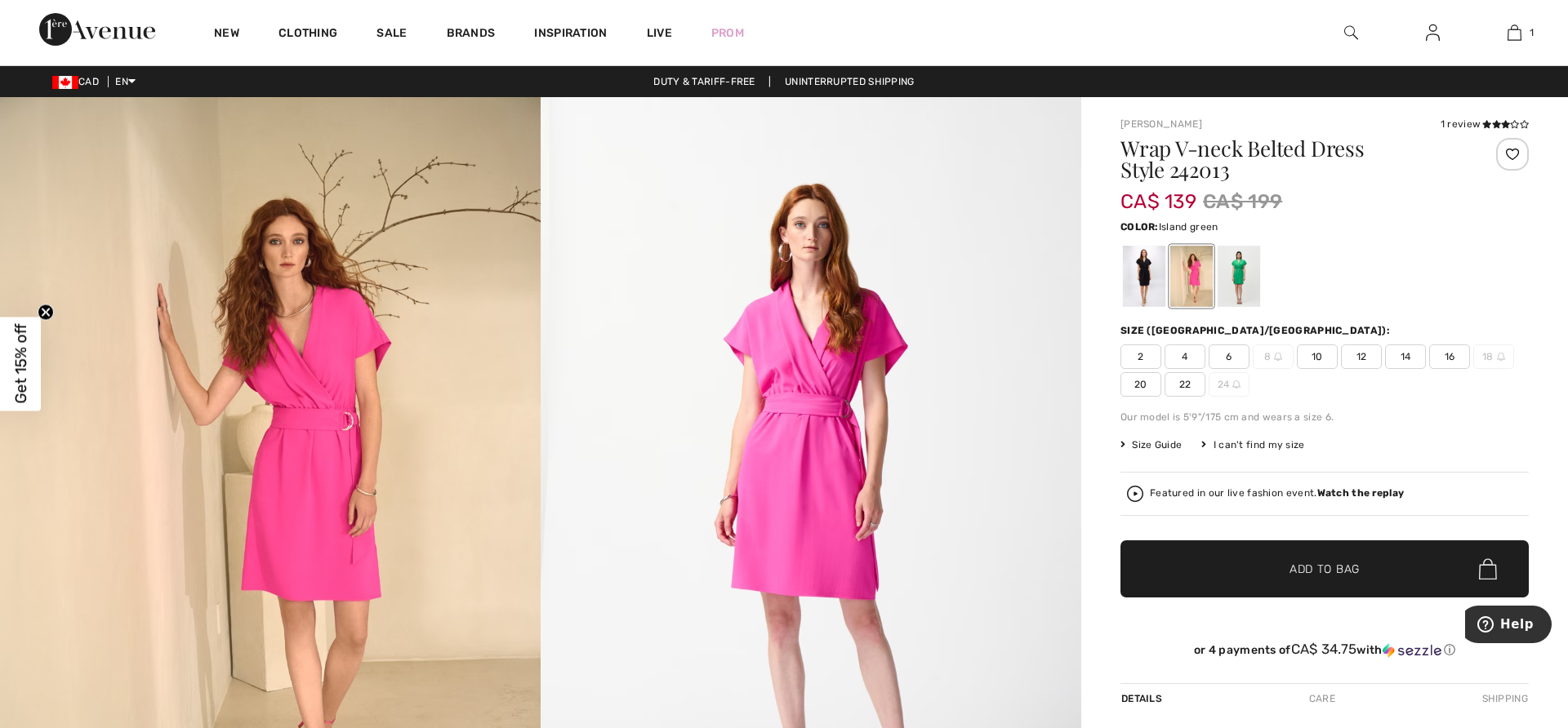
click at [1233, 272] on div at bounding box center [1239, 276] width 43 height 61
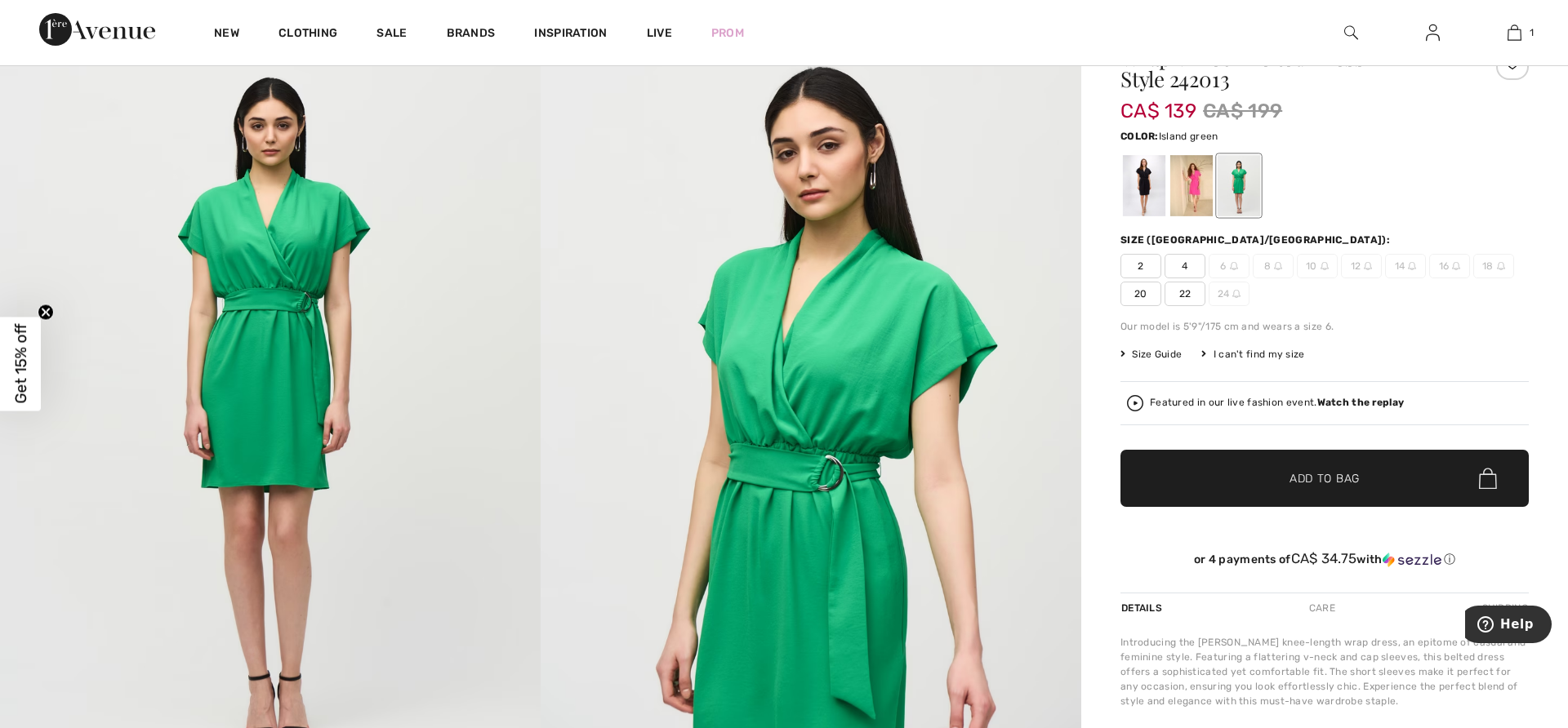
scroll to position [105, 0]
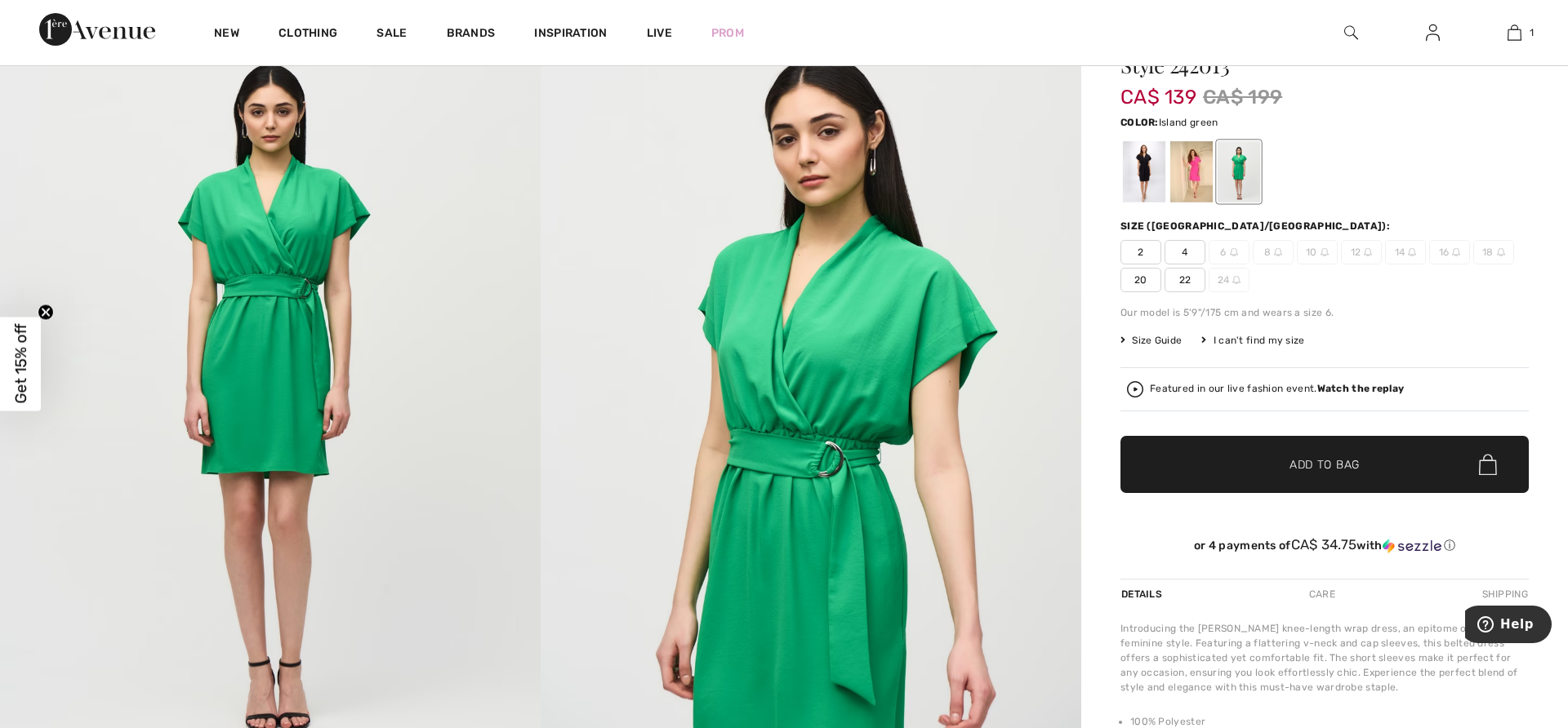
click at [852, 376] on img at bounding box center [811, 397] width 541 height 810
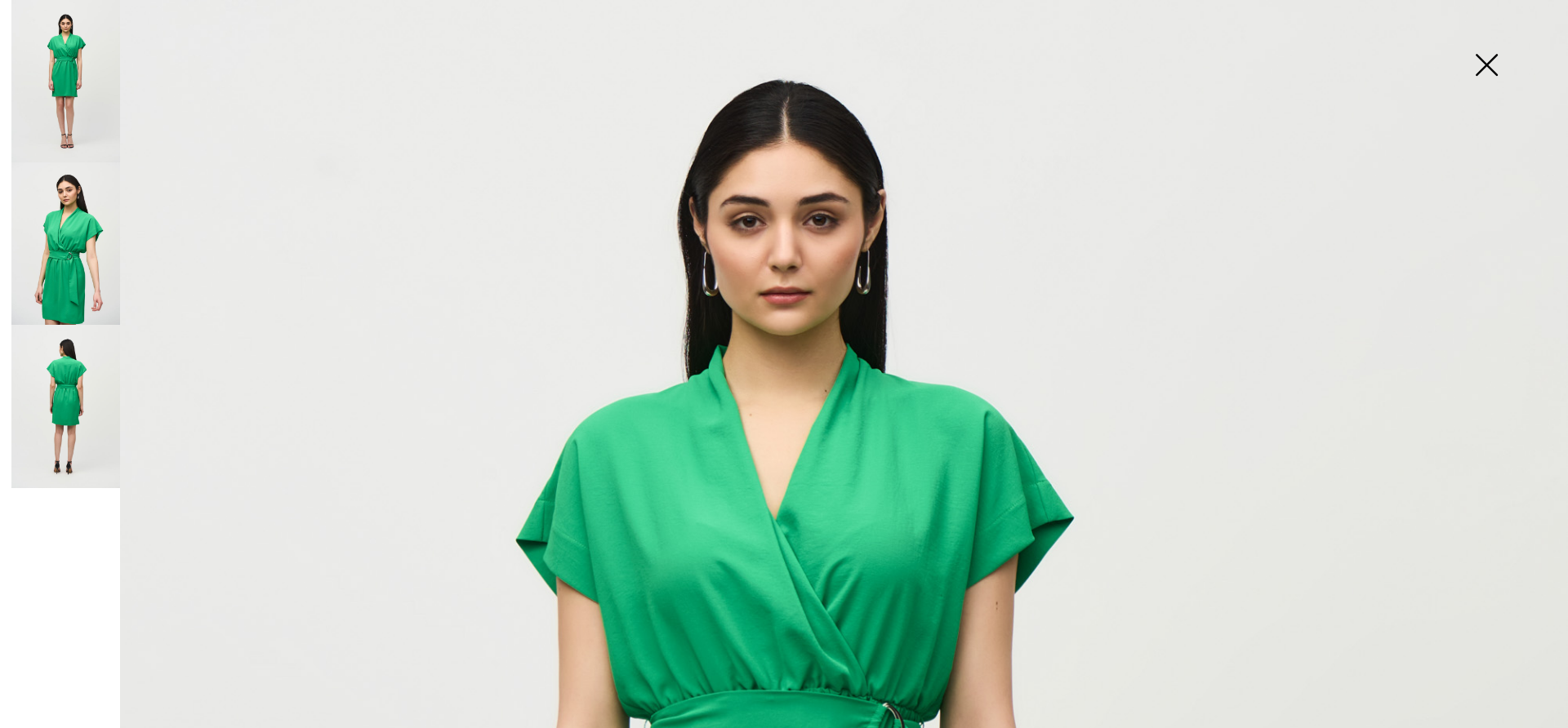
scroll to position [254, 0]
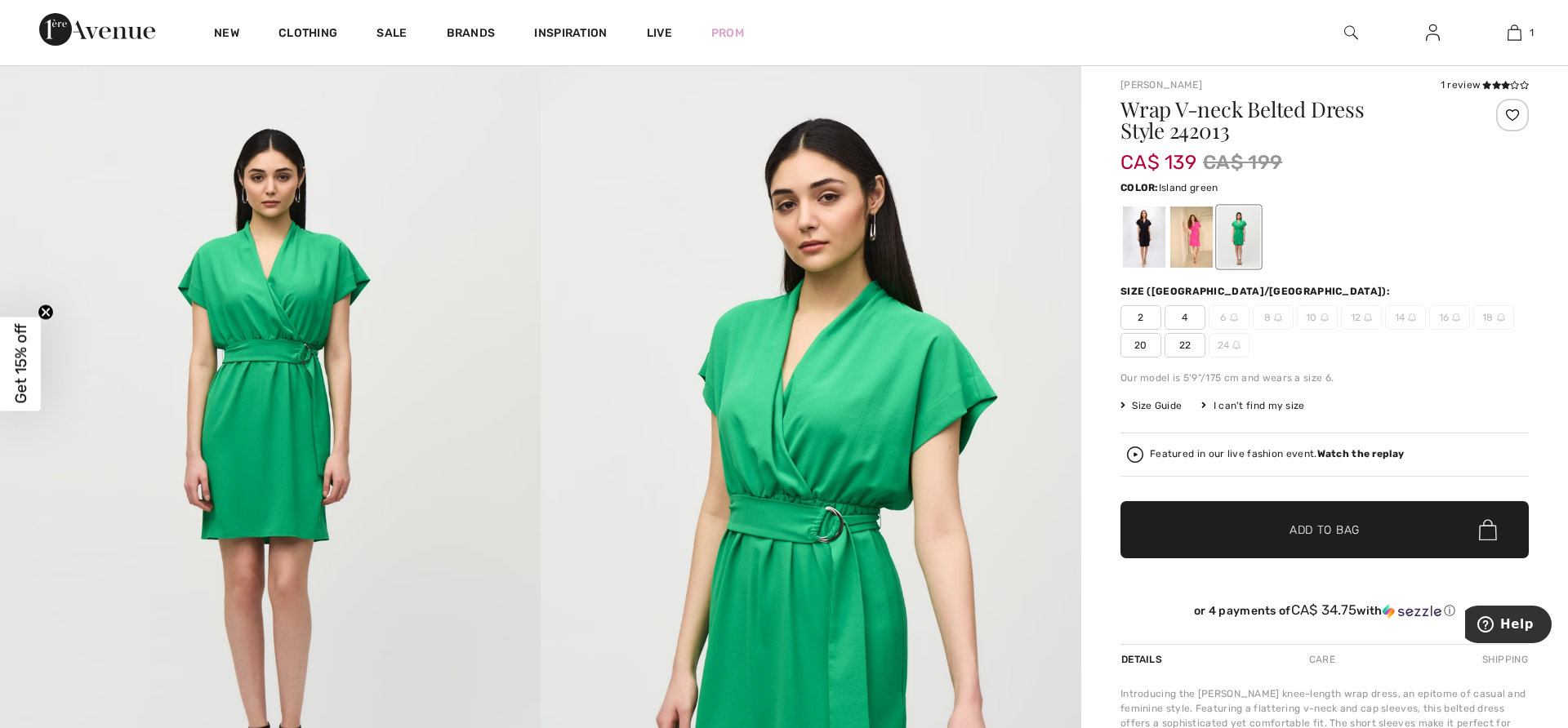
scroll to position [0, 0]
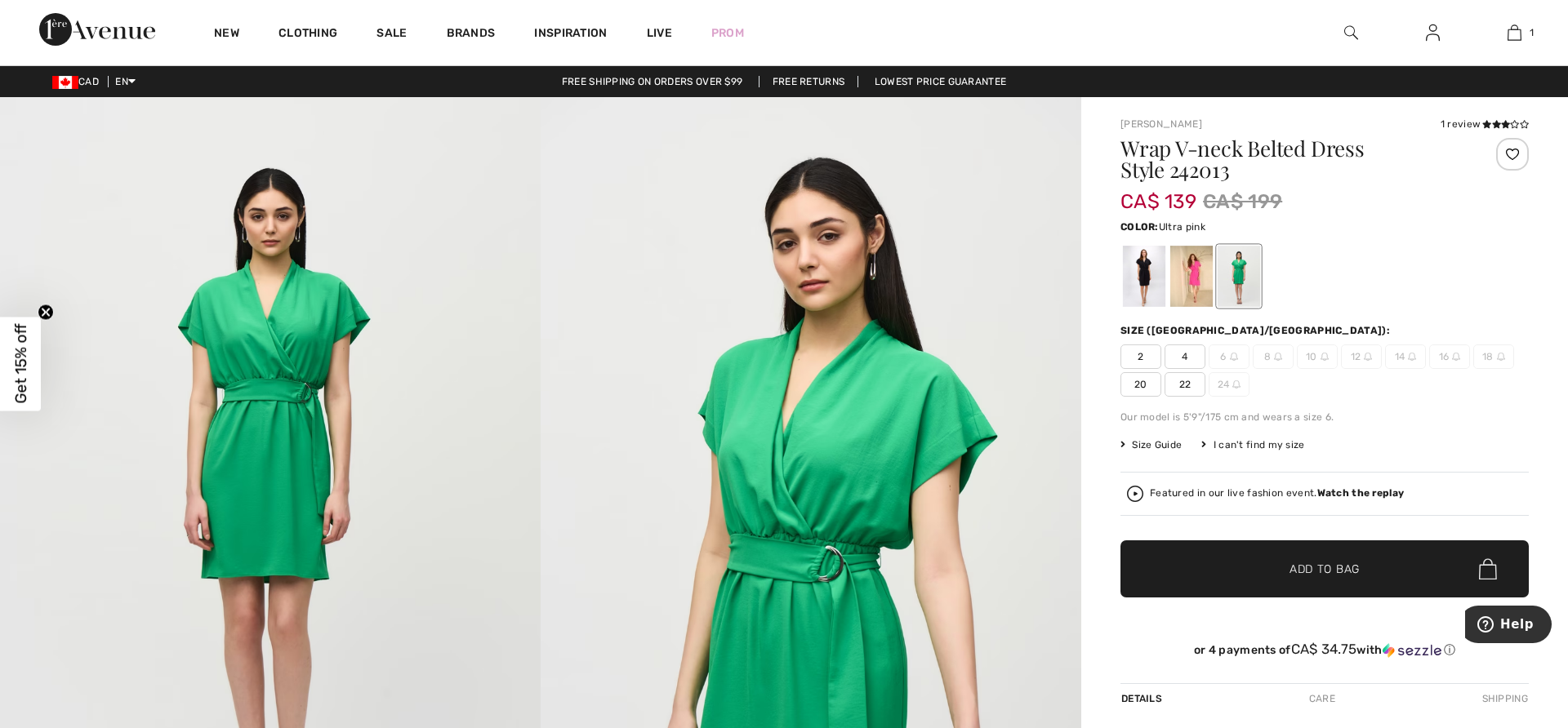
click at [1189, 270] on div at bounding box center [1191, 276] width 43 height 61
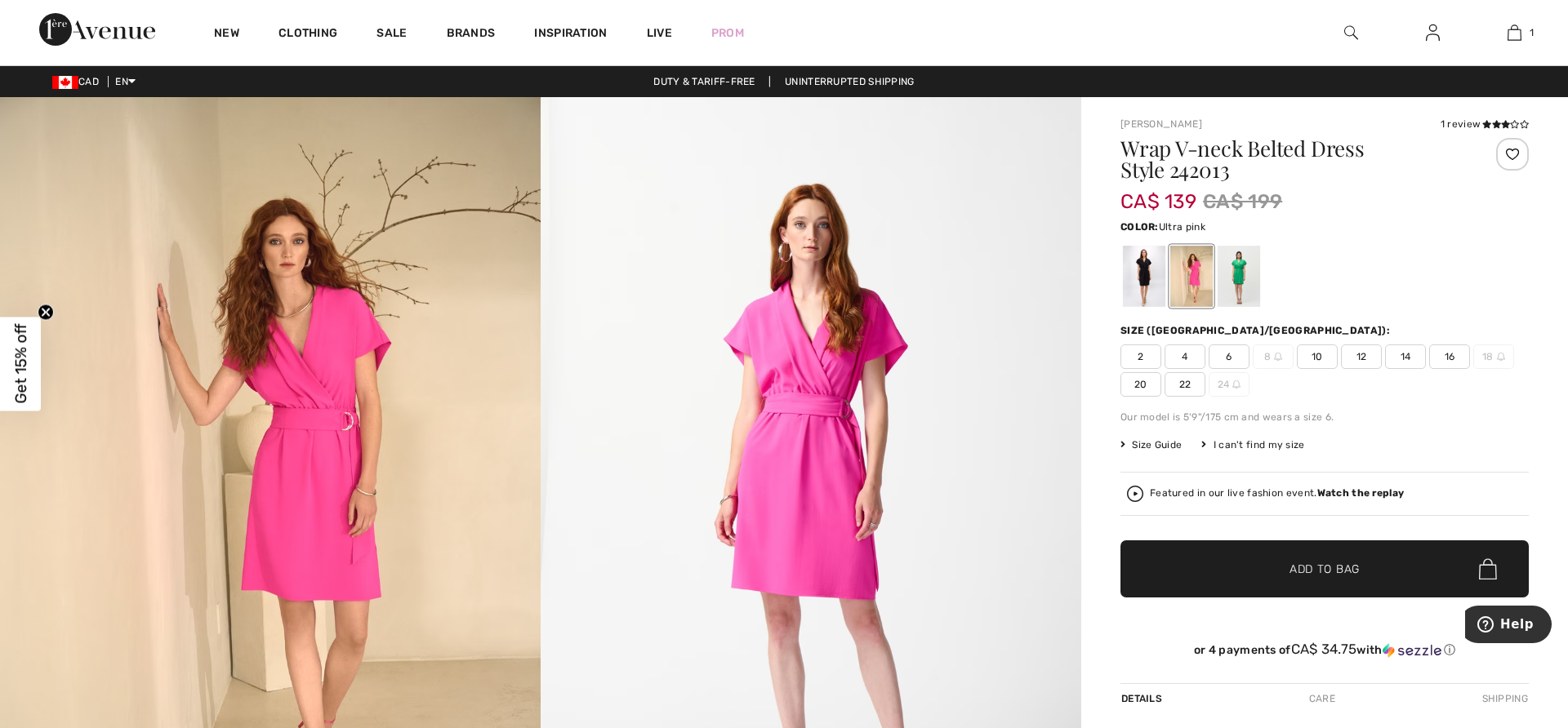
click at [1314, 356] on span "10" at bounding box center [1318, 357] width 41 height 25
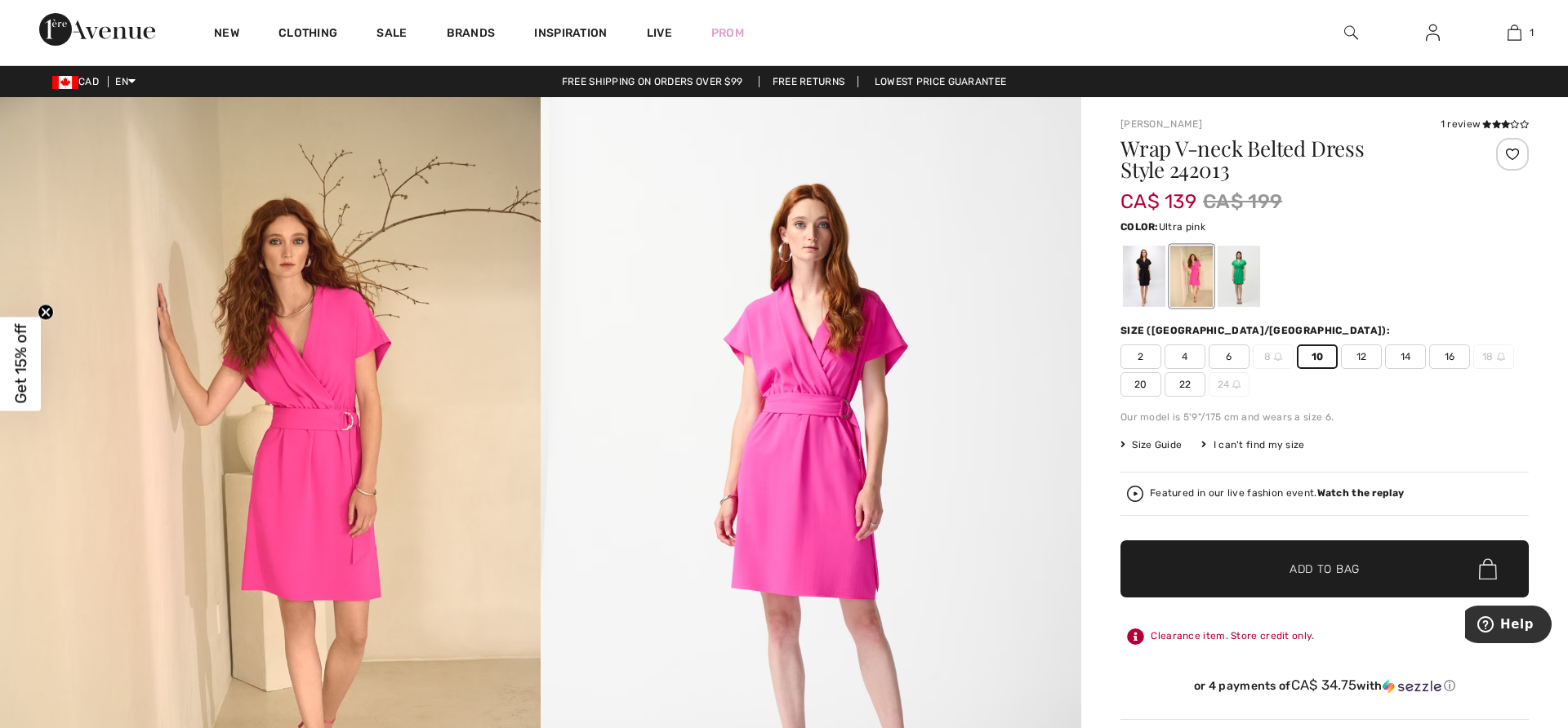
click at [1313, 565] on span "Add to Bag" at bounding box center [1324, 569] width 70 height 17
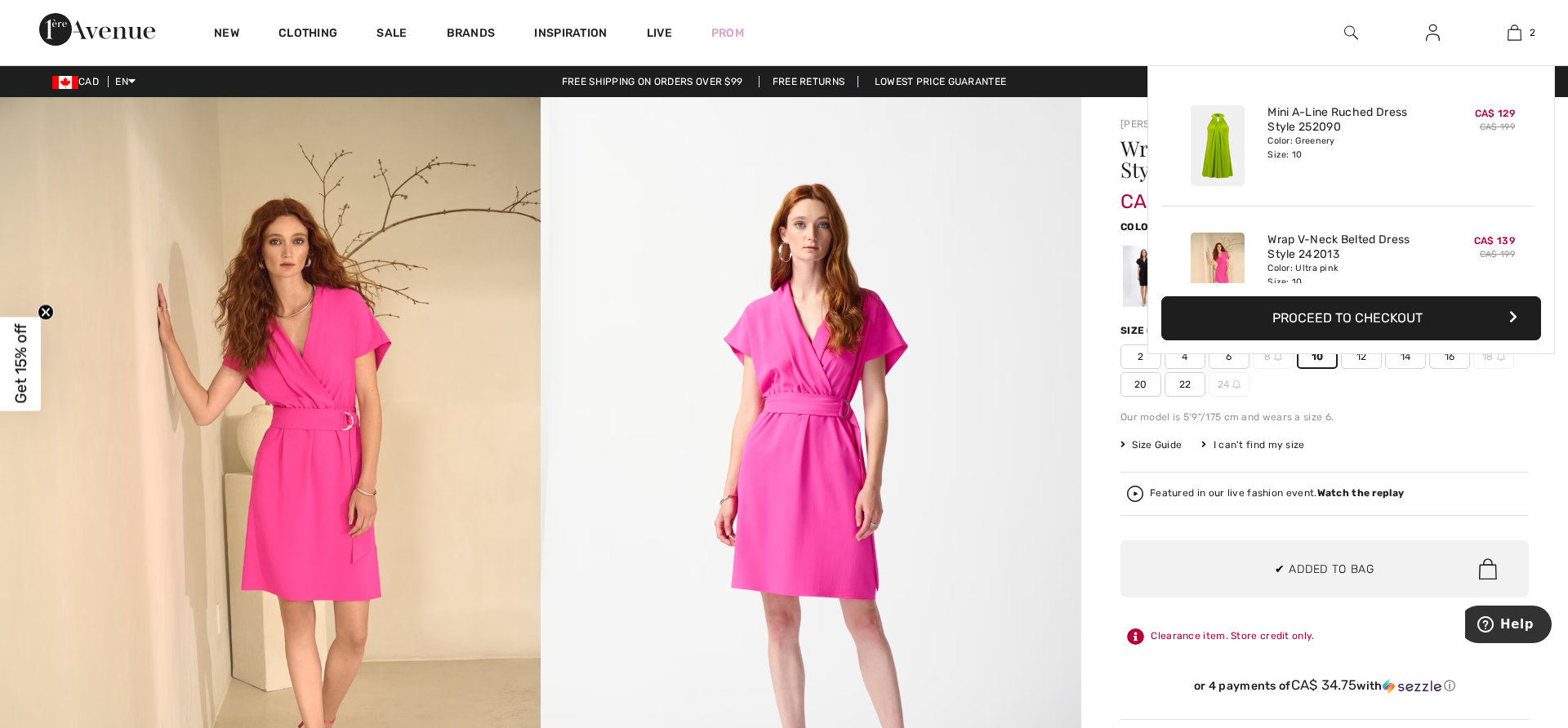
scroll to position [50, 0]
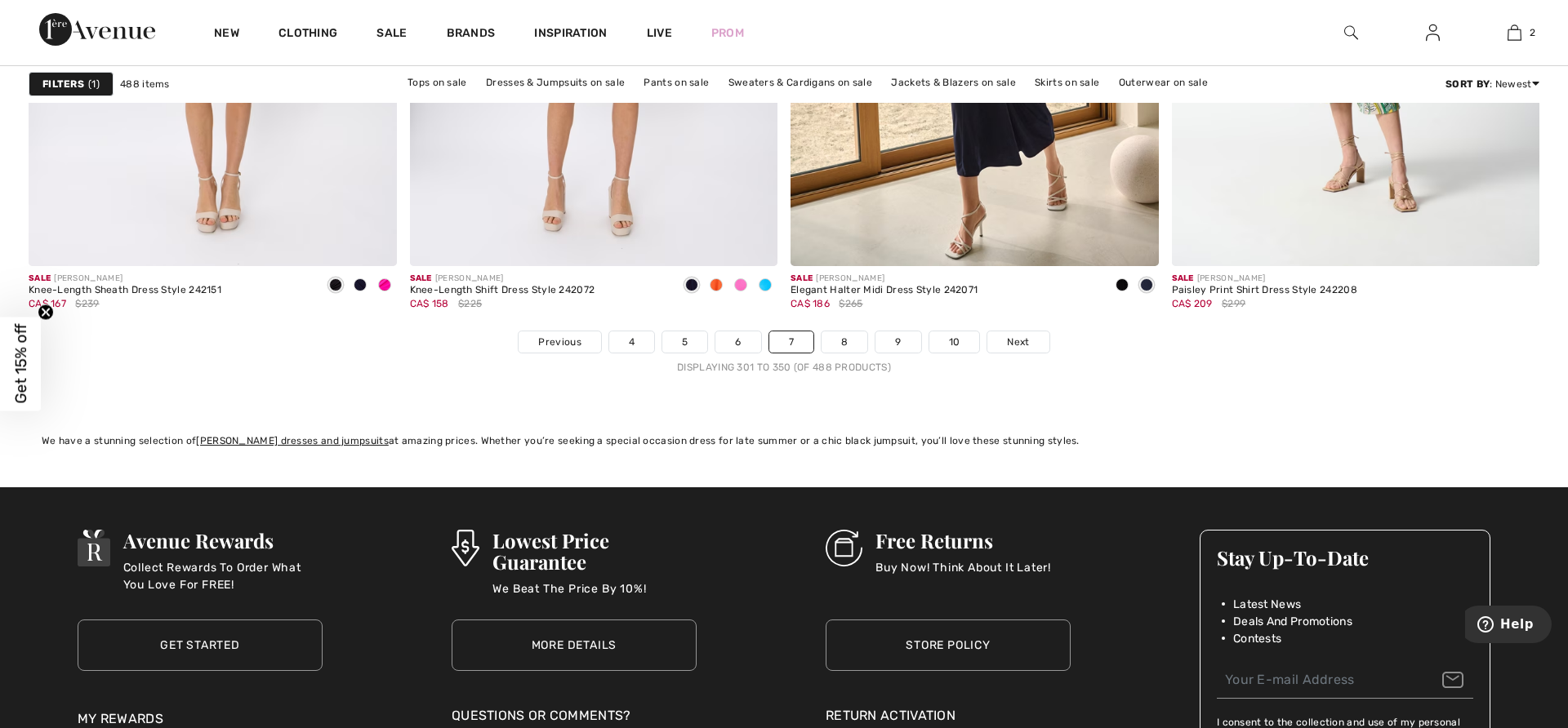
scroll to position [9464, 0]
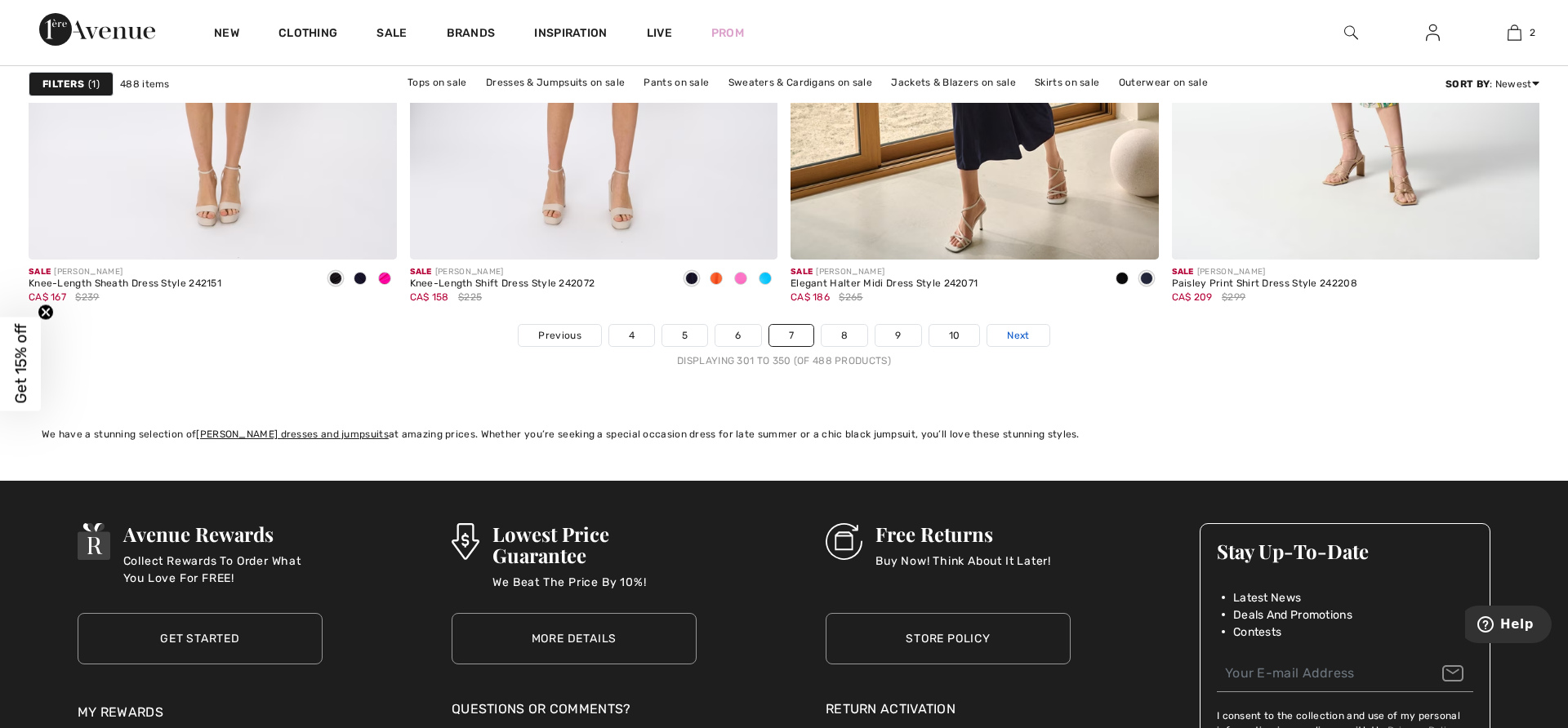
click at [1004, 331] on link "Next" at bounding box center [1018, 335] width 61 height 21
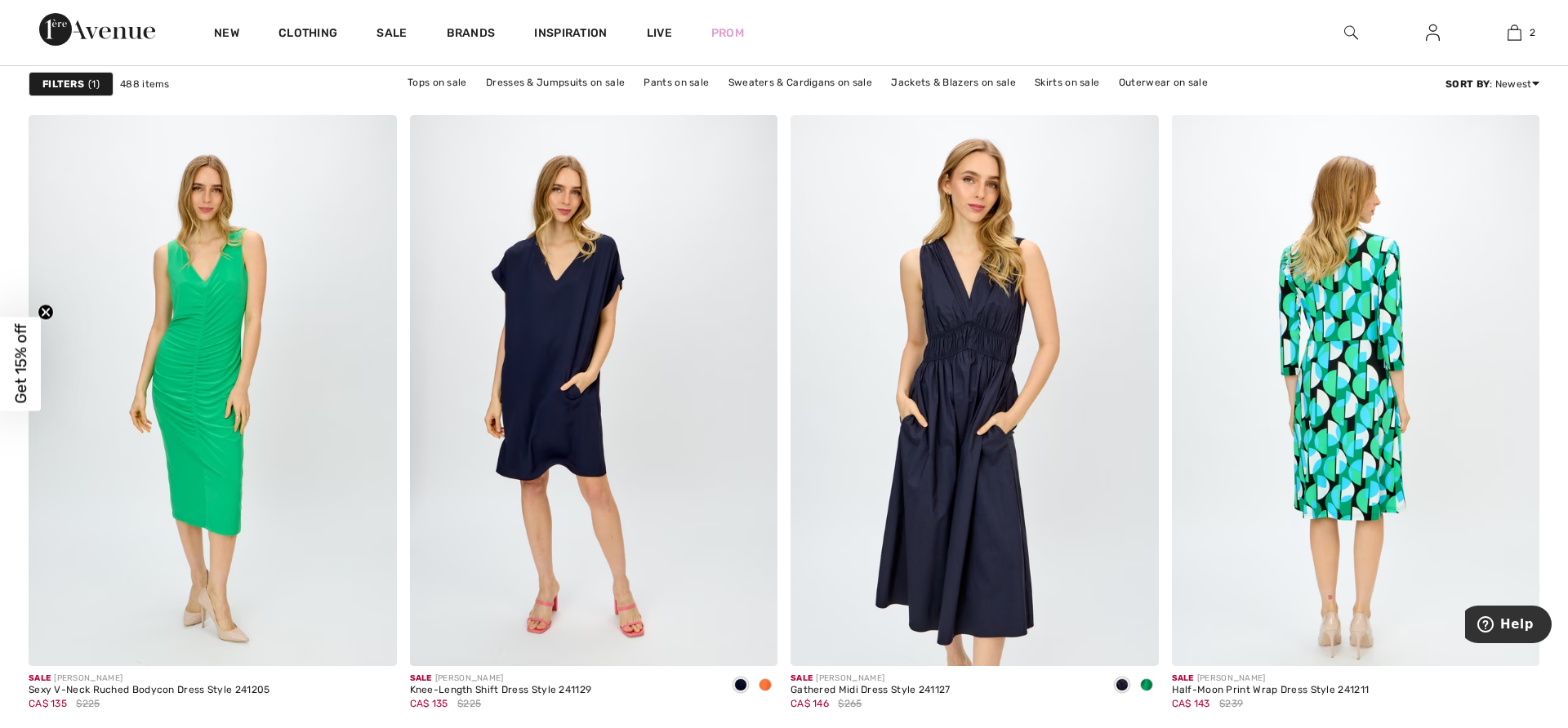
scroll to position [8455, 0]
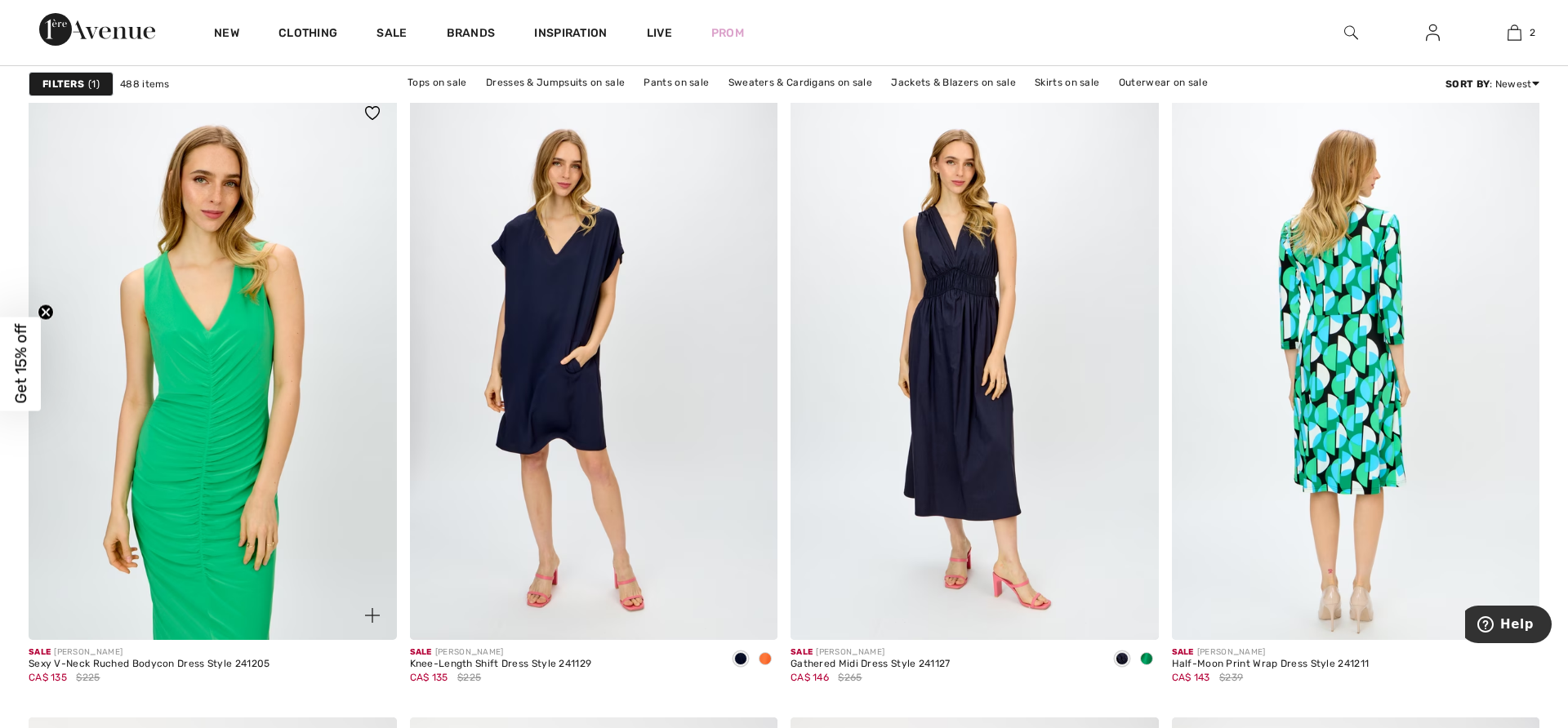
click at [279, 353] on img at bounding box center [213, 365] width 368 height 552
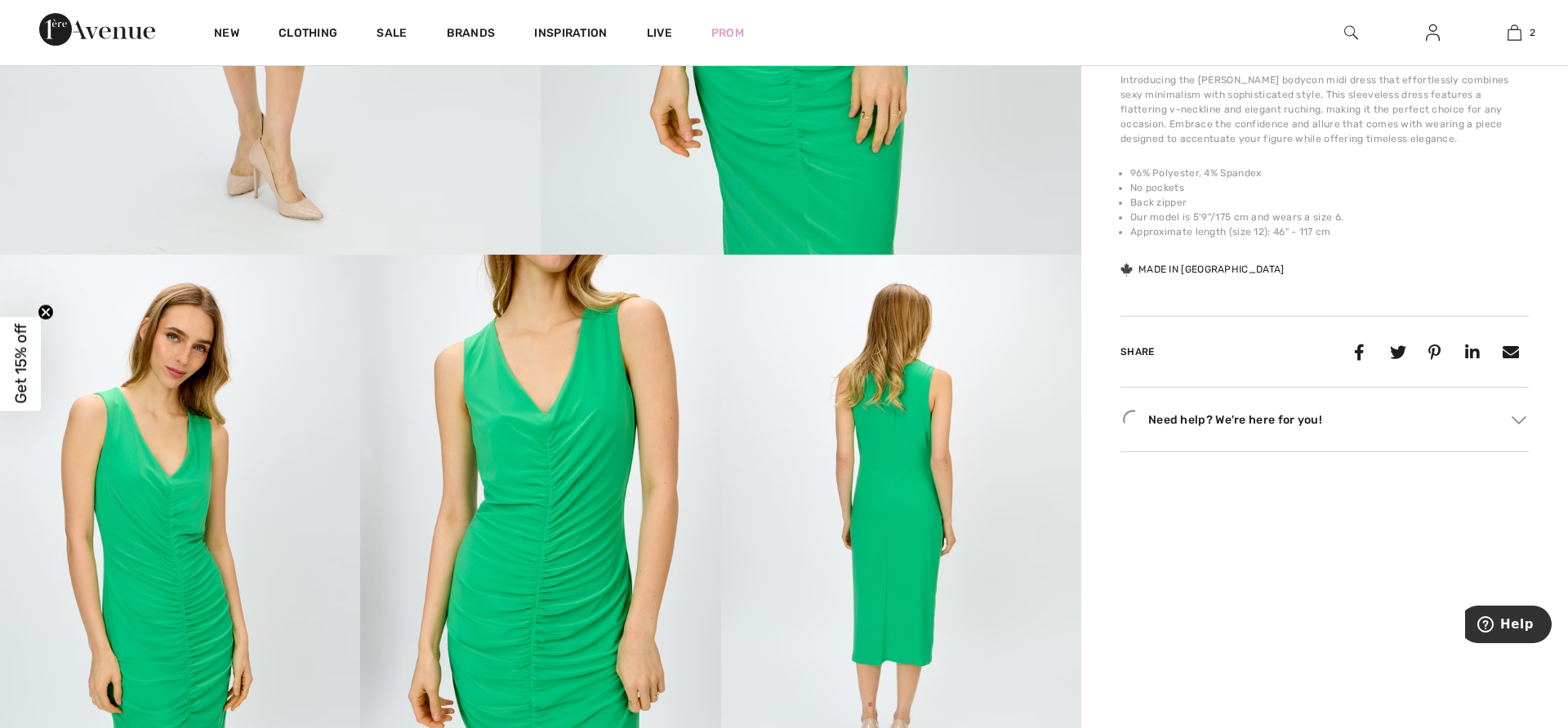
scroll to position [820, 0]
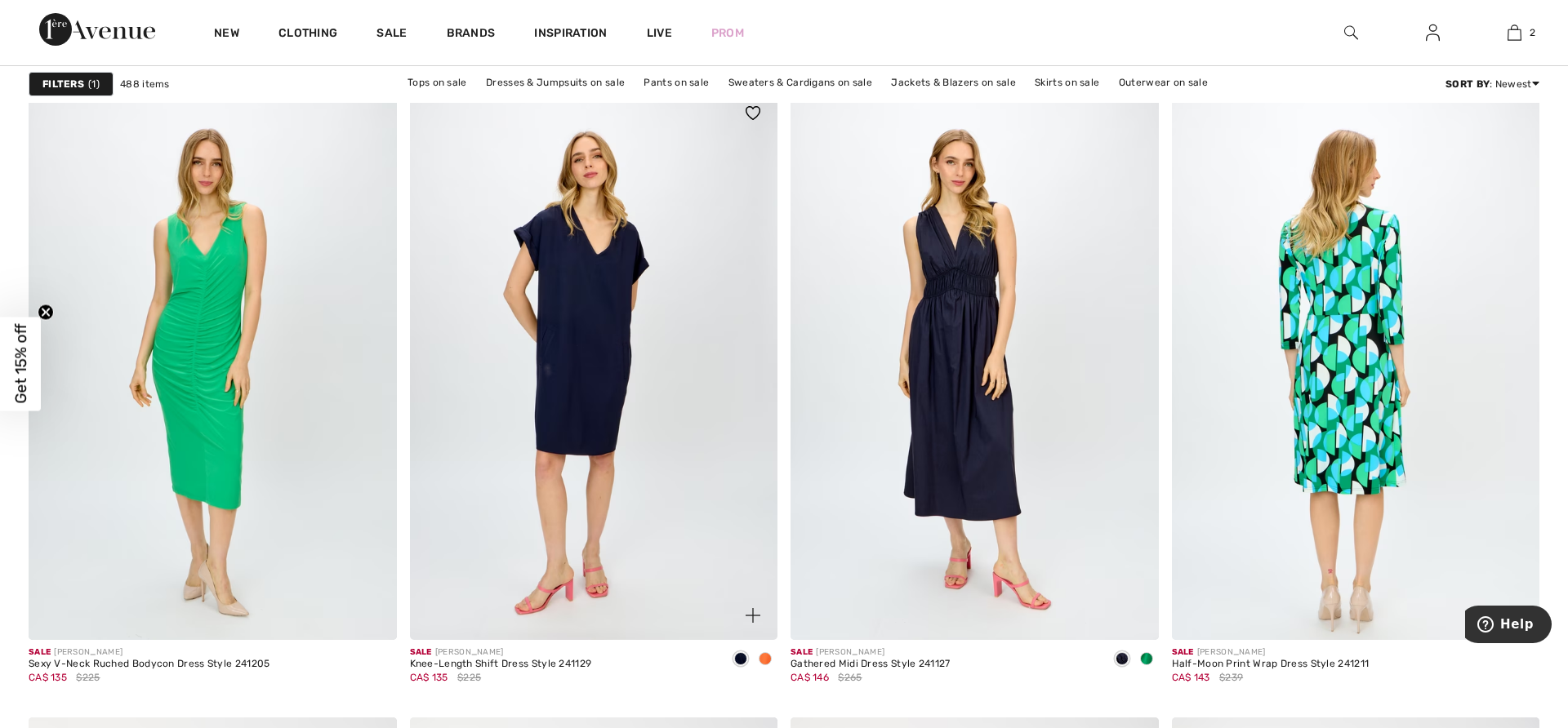
click at [605, 306] on img at bounding box center [593, 365] width 368 height 552
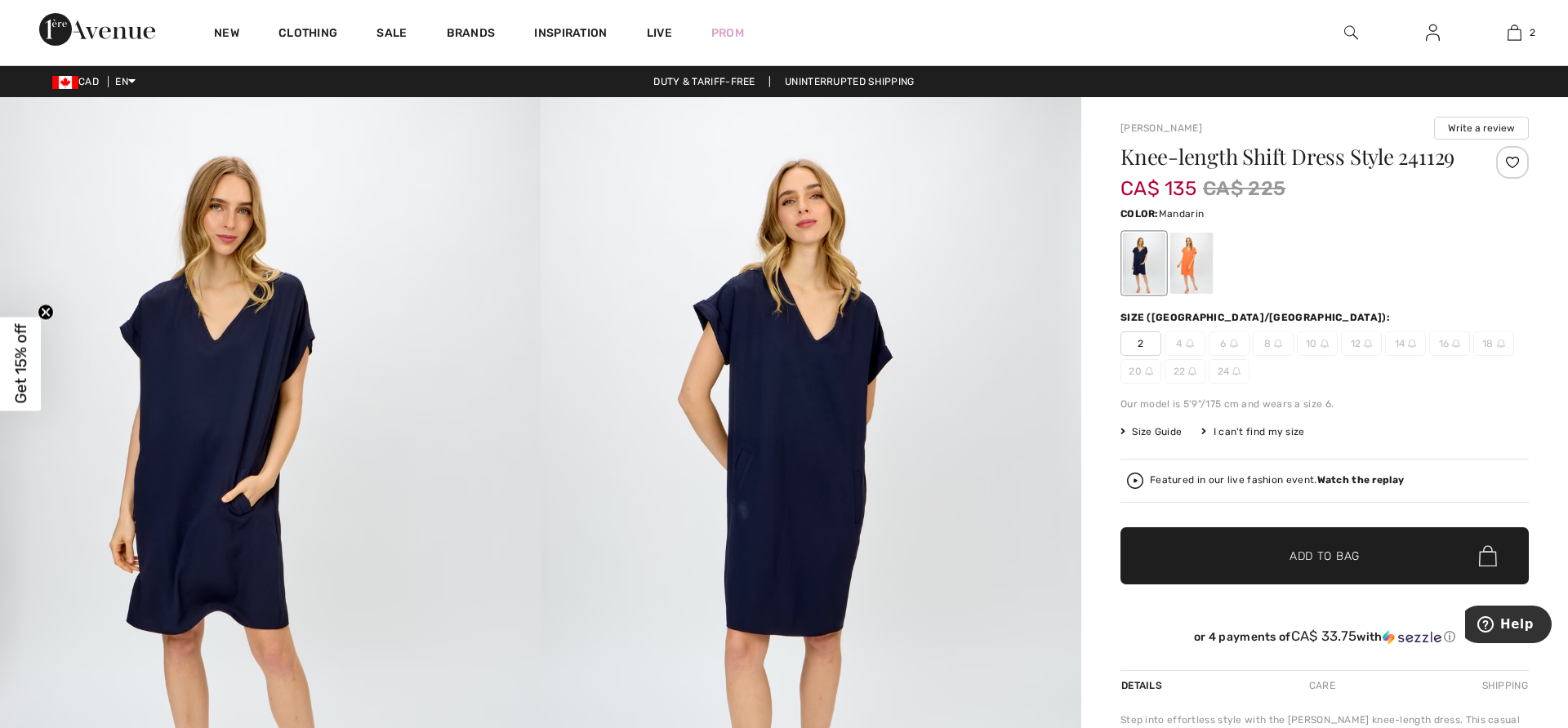
click at [1191, 254] on div at bounding box center [1191, 263] width 43 height 61
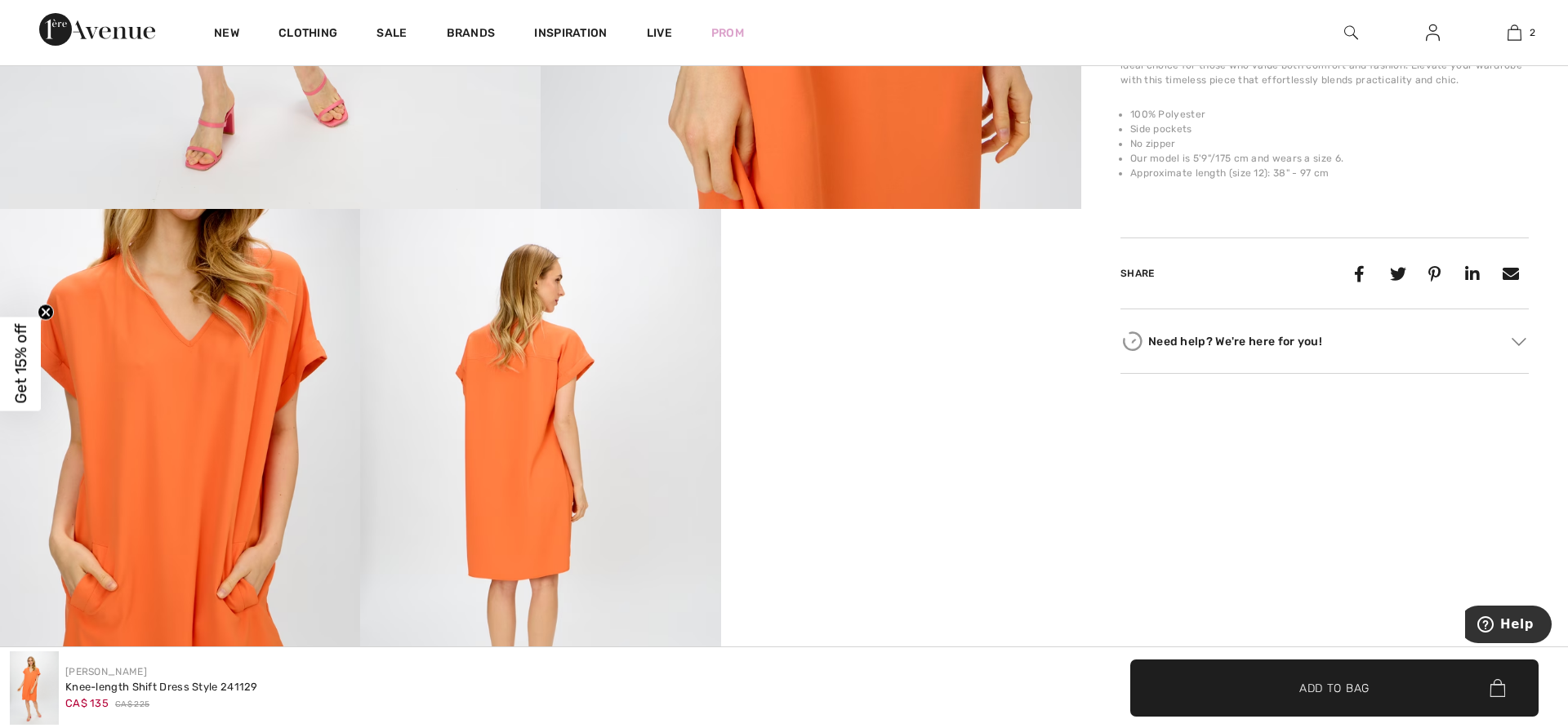
scroll to position [780, 0]
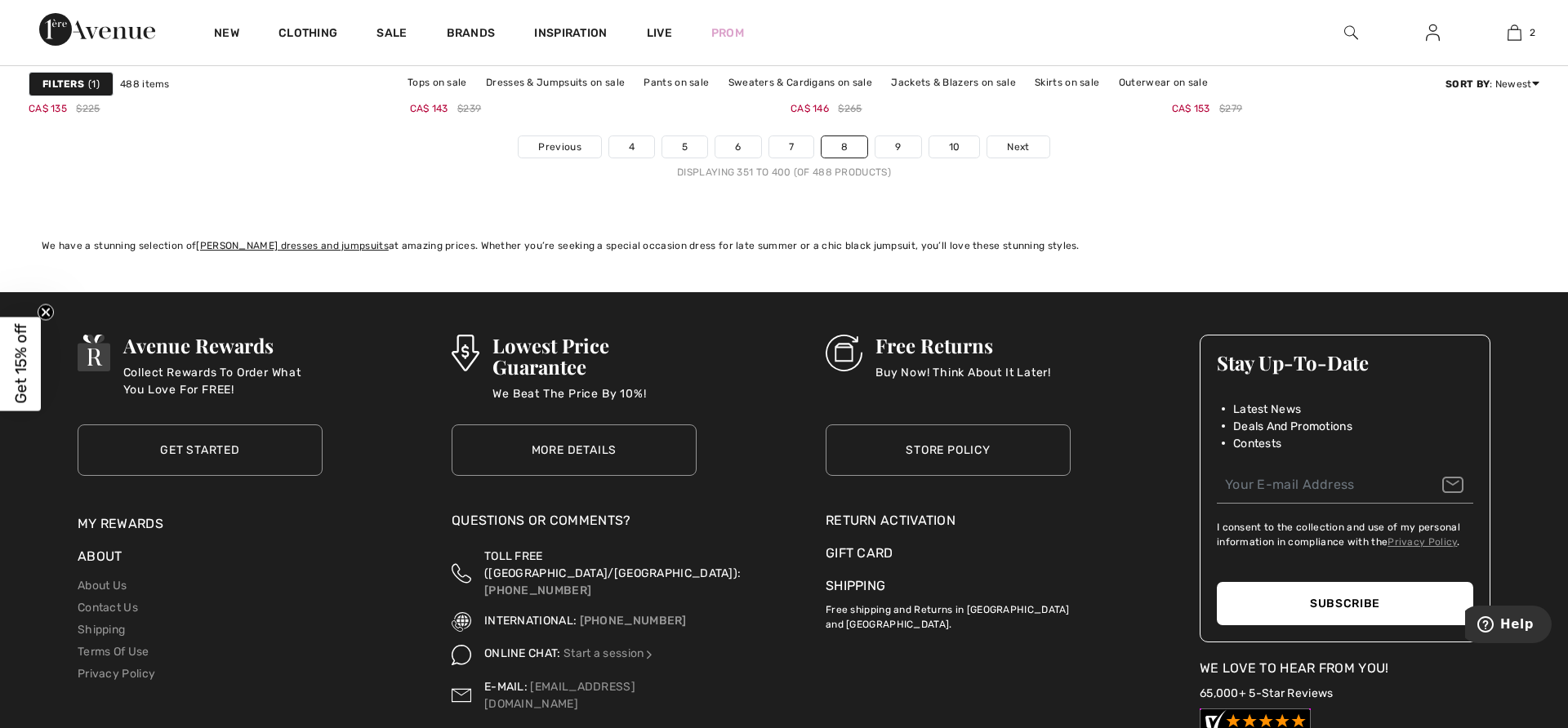
scroll to position [9662, 0]
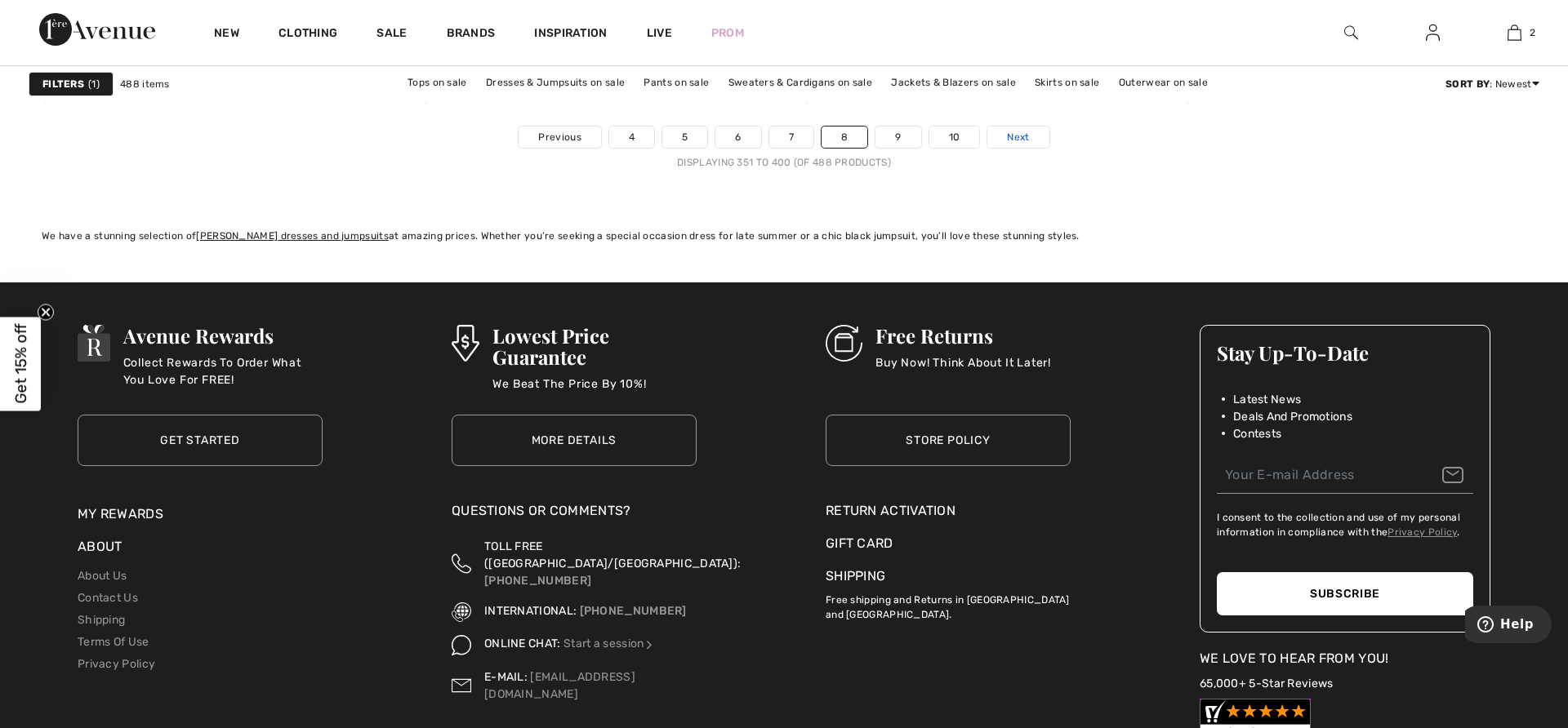
click at [1013, 138] on span "Next" at bounding box center [1018, 138] width 22 height 15
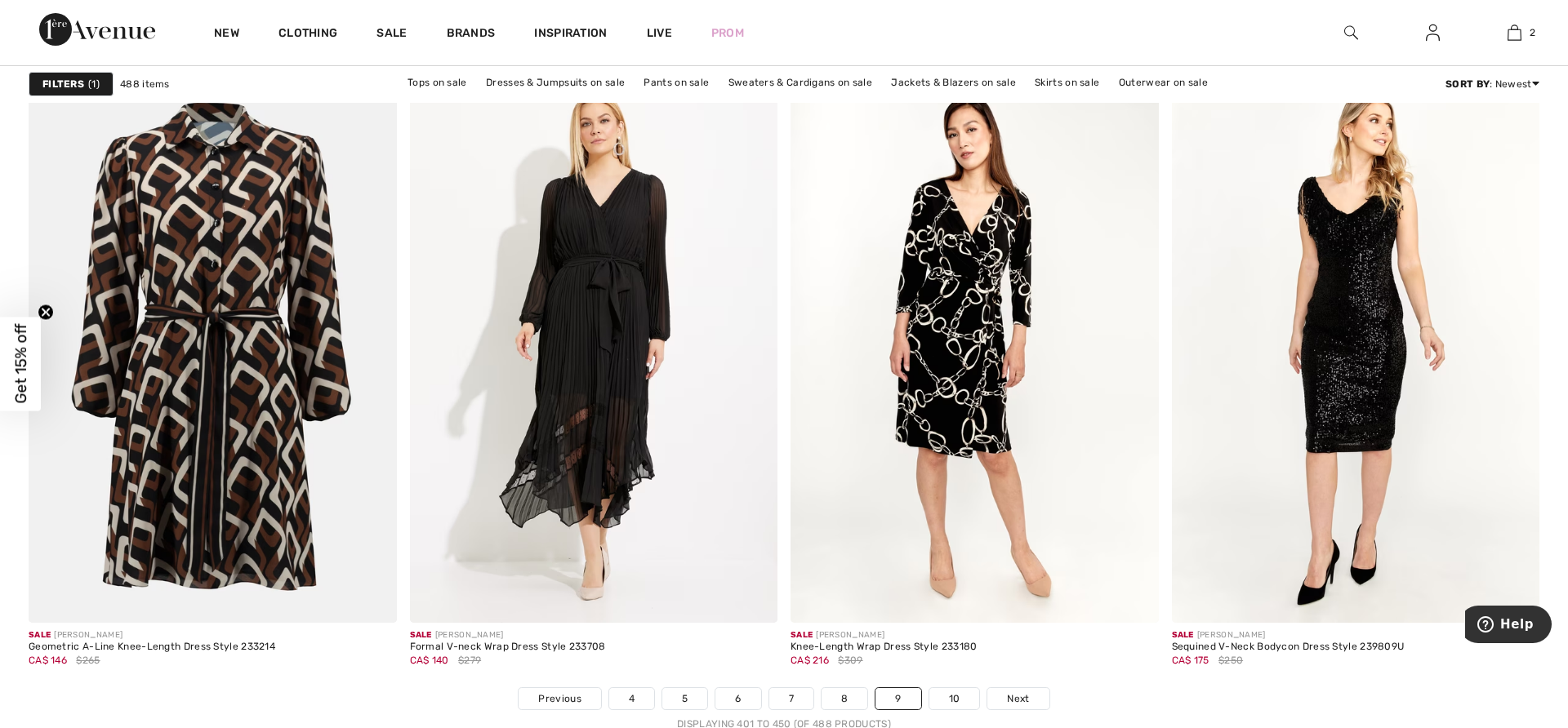
scroll to position [9107, 0]
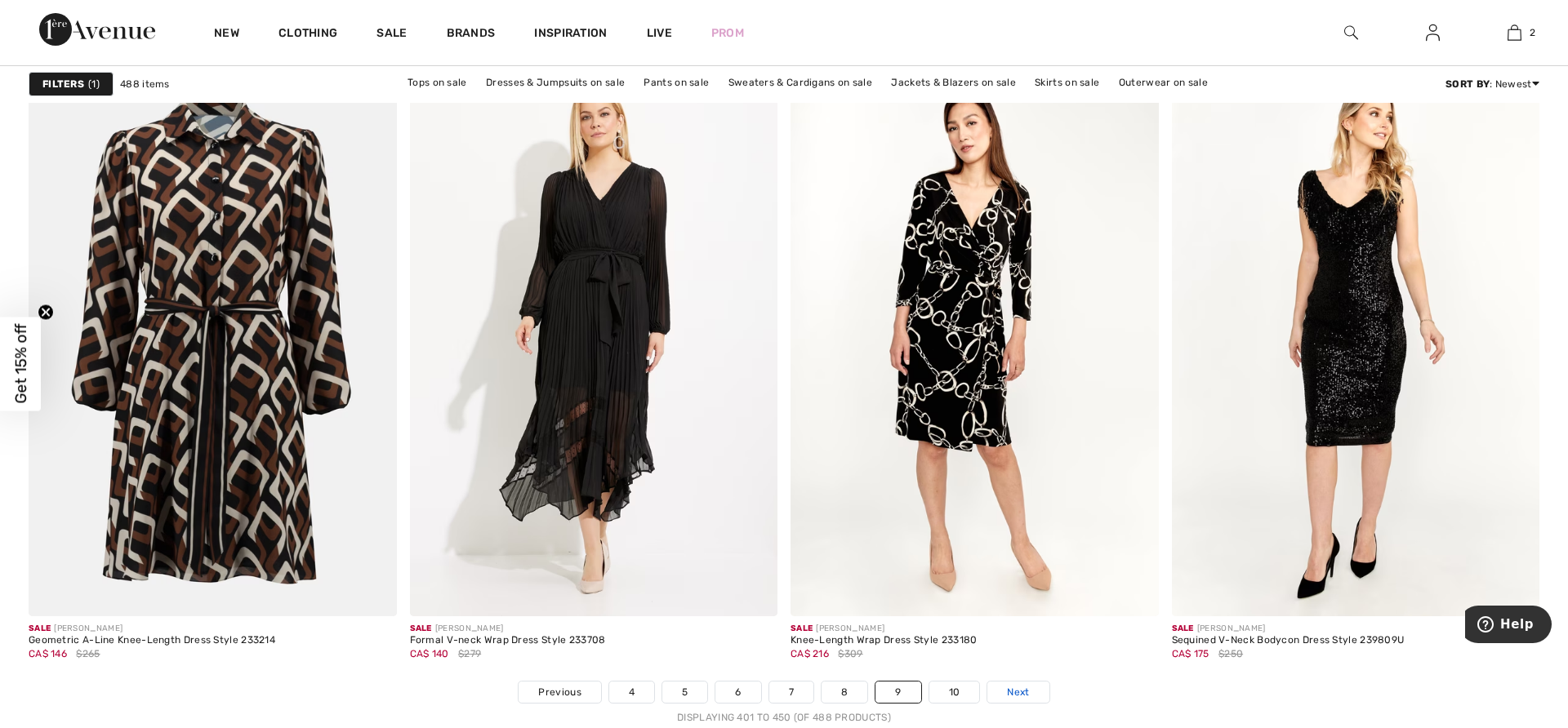
click at [1017, 696] on span "Next" at bounding box center [1018, 692] width 22 height 15
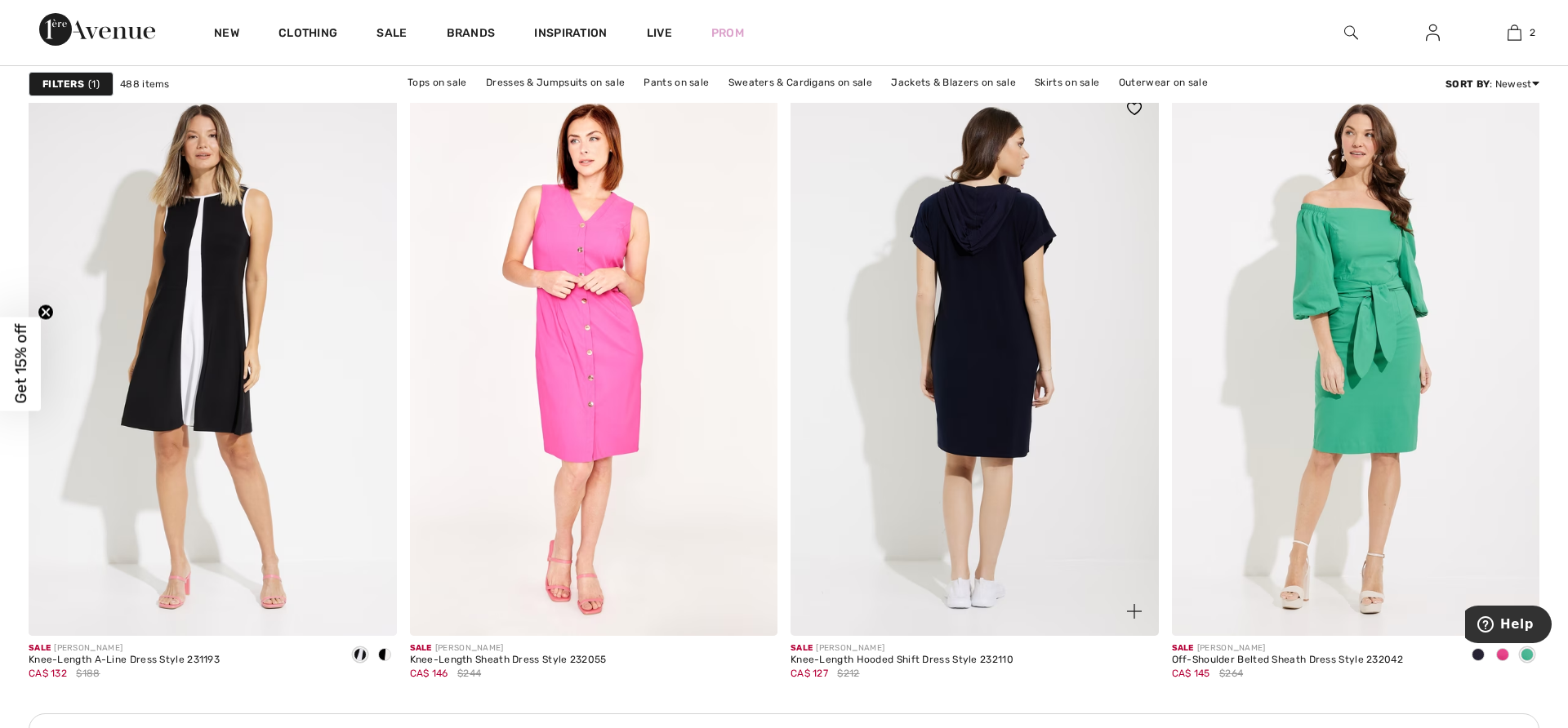
scroll to position [2021, 0]
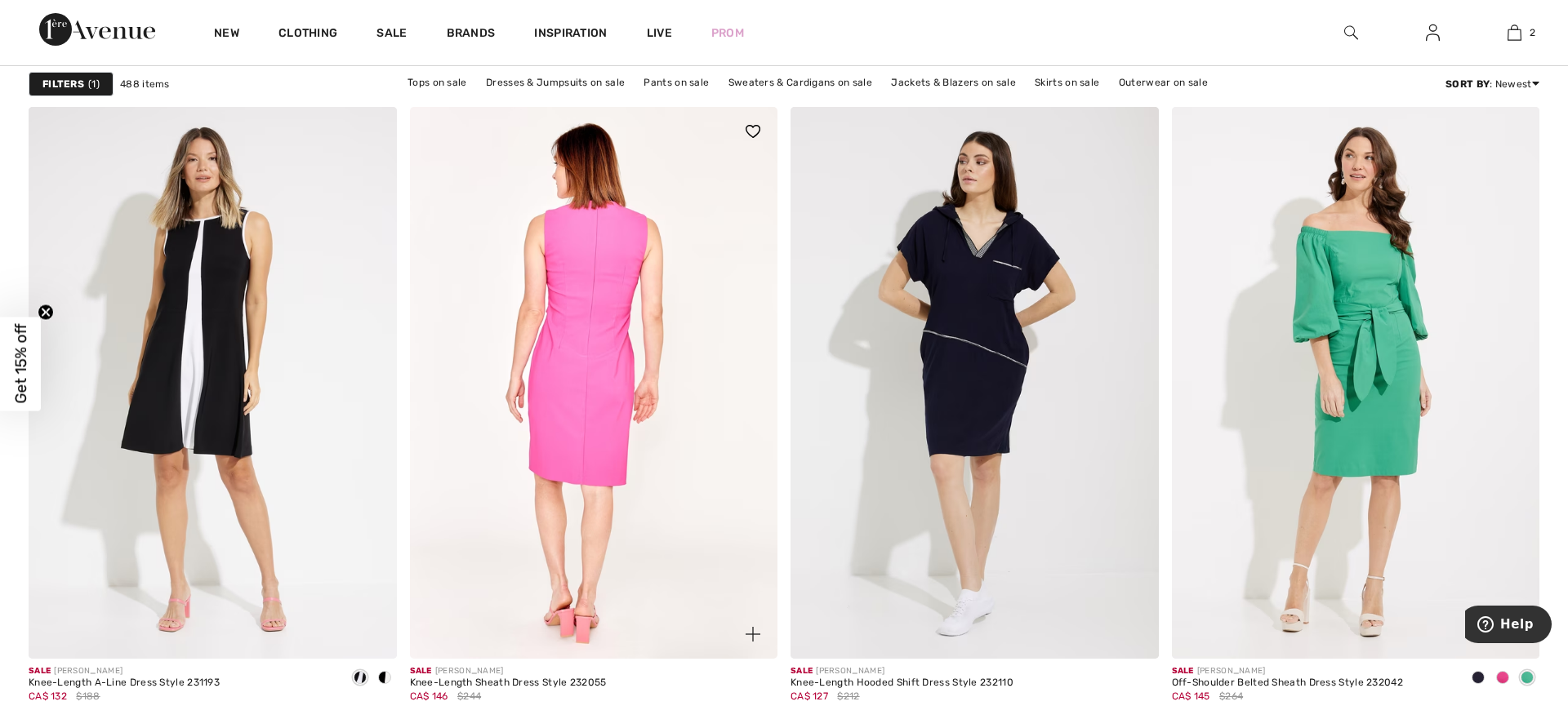
click at [591, 366] on img at bounding box center [593, 383] width 368 height 552
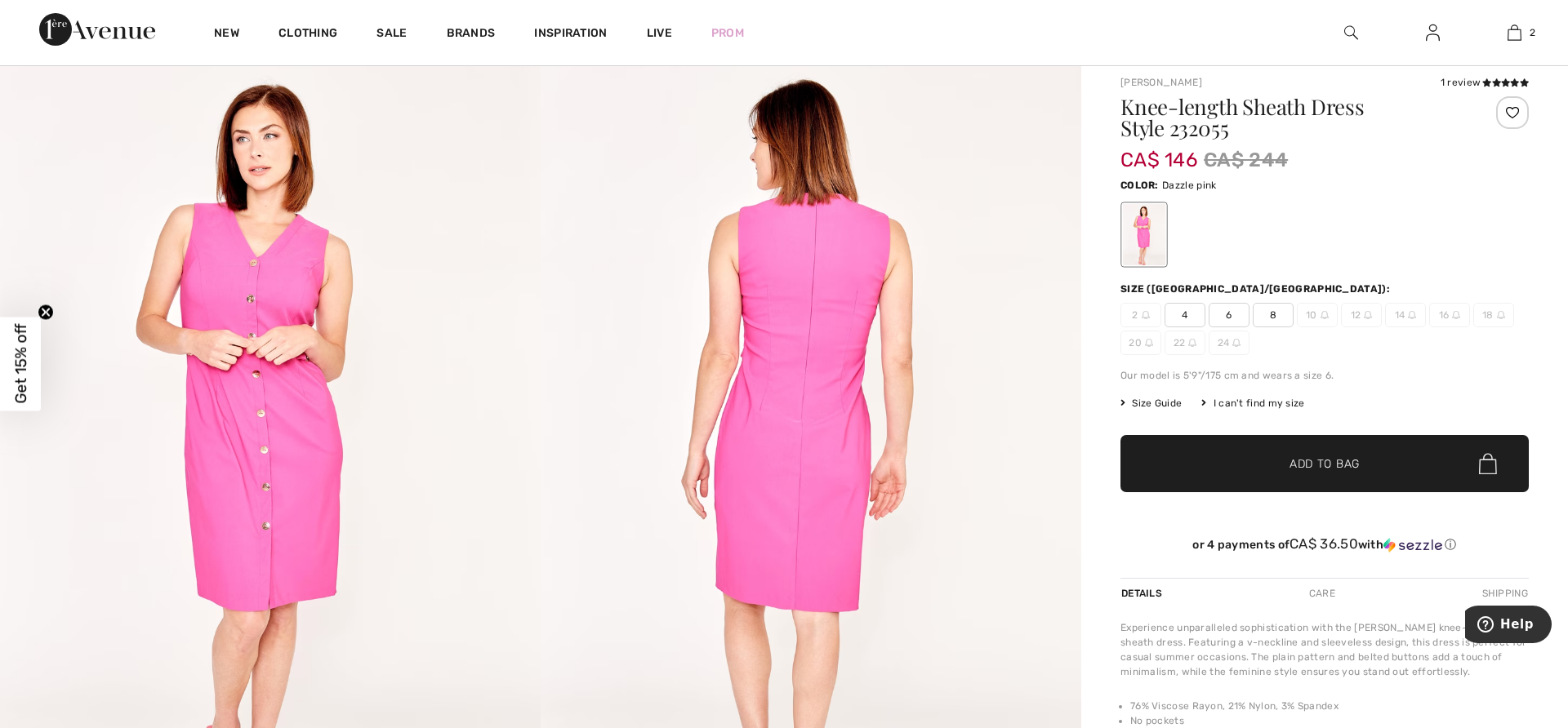
scroll to position [156, 0]
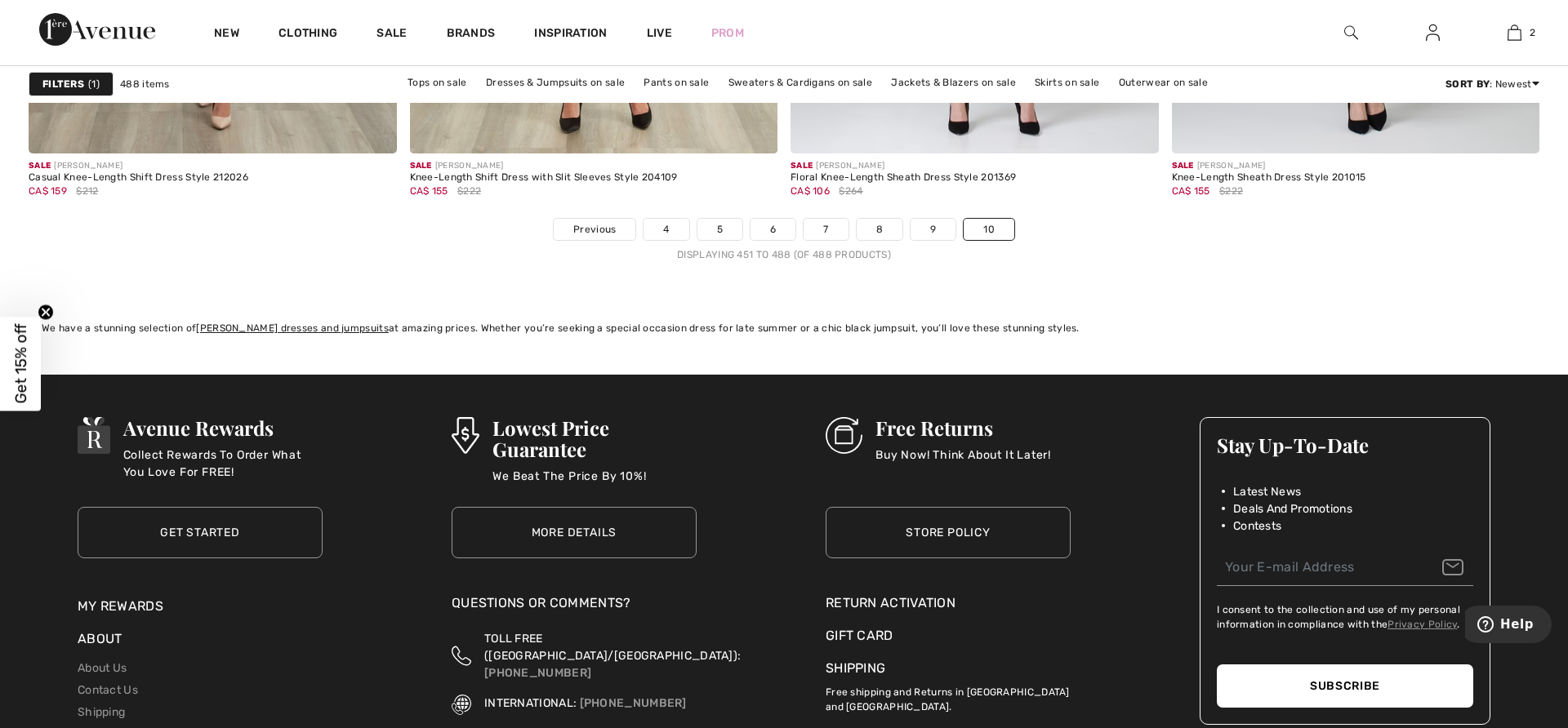
scroll to position [7504, 0]
